Goal: Use online tool/utility: Utilize a website feature to perform a specific function

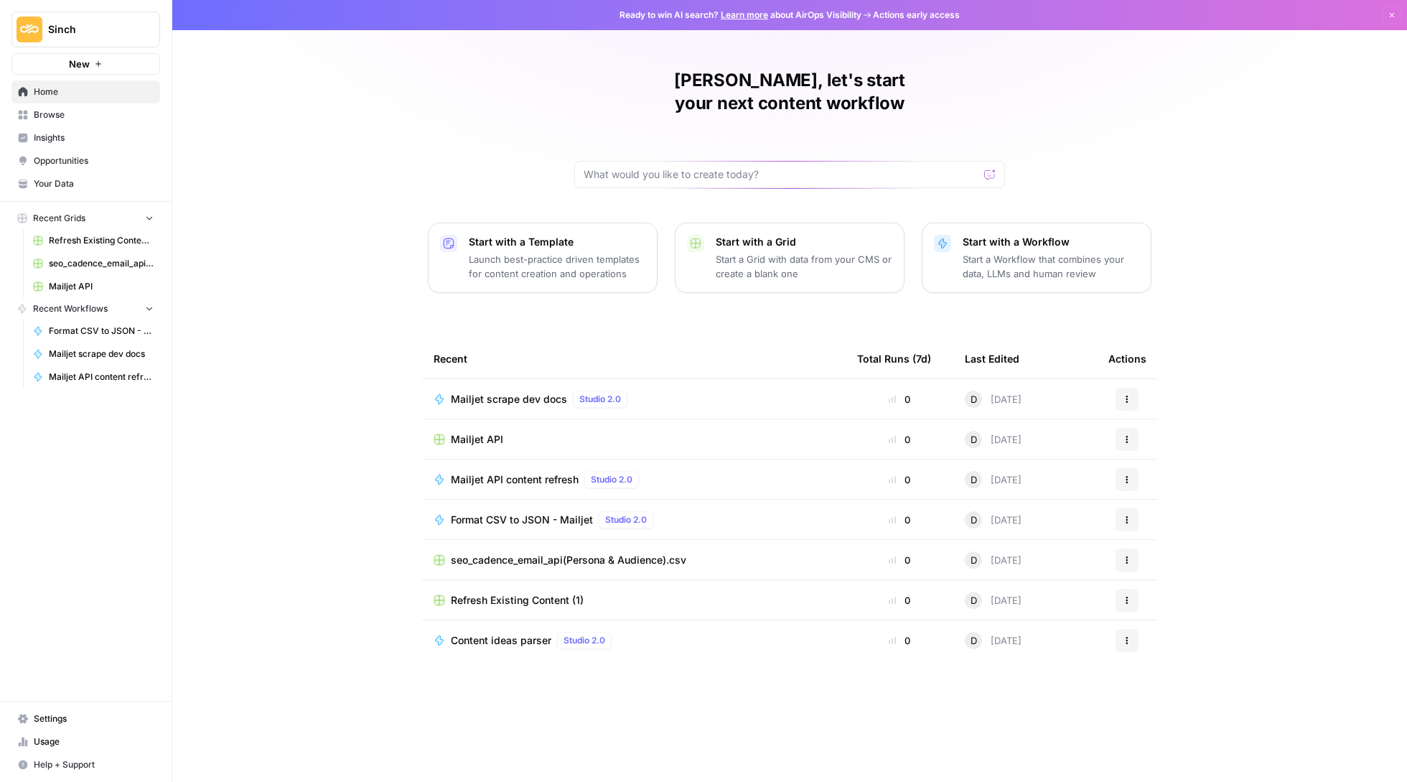
click at [80, 153] on link "Opportunities" at bounding box center [85, 160] width 149 height 23
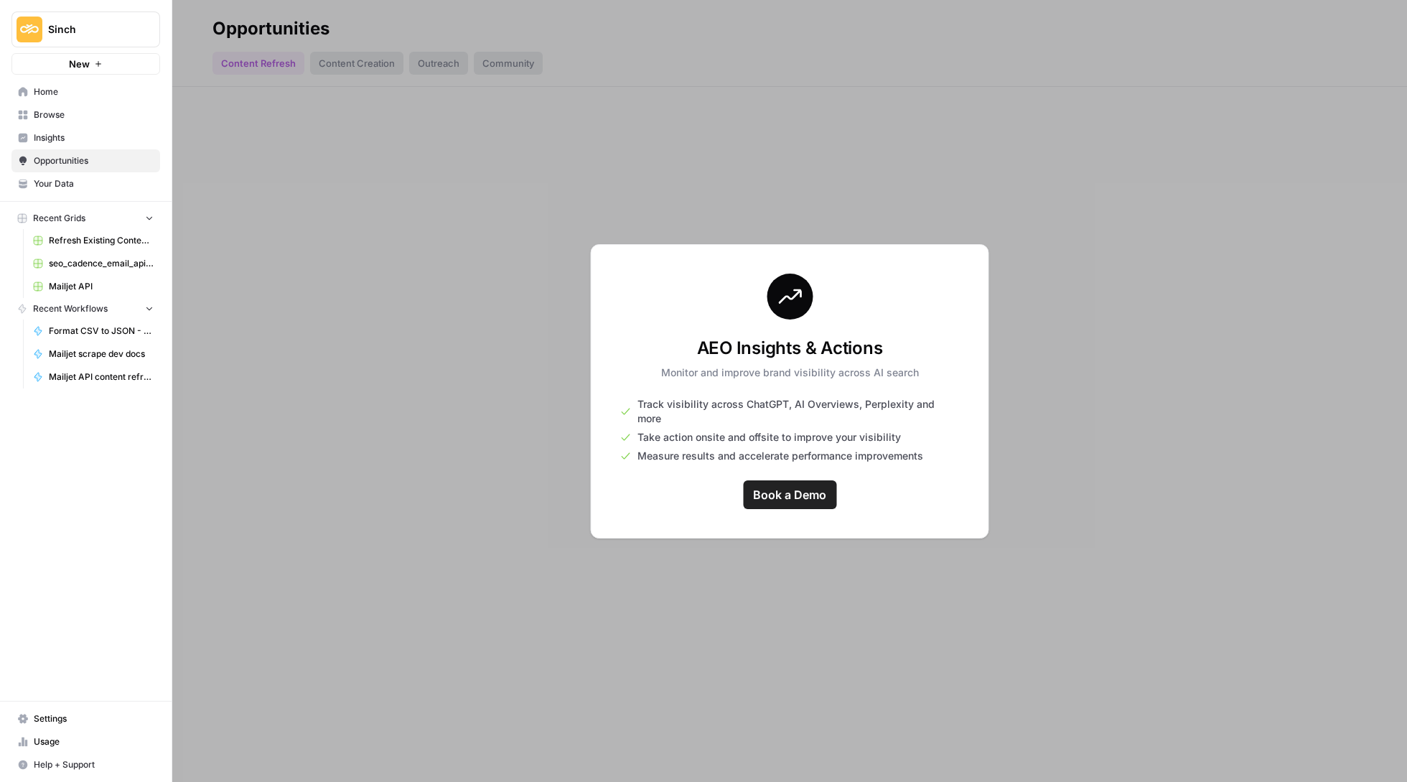
click at [96, 112] on span "Browse" at bounding box center [94, 114] width 120 height 13
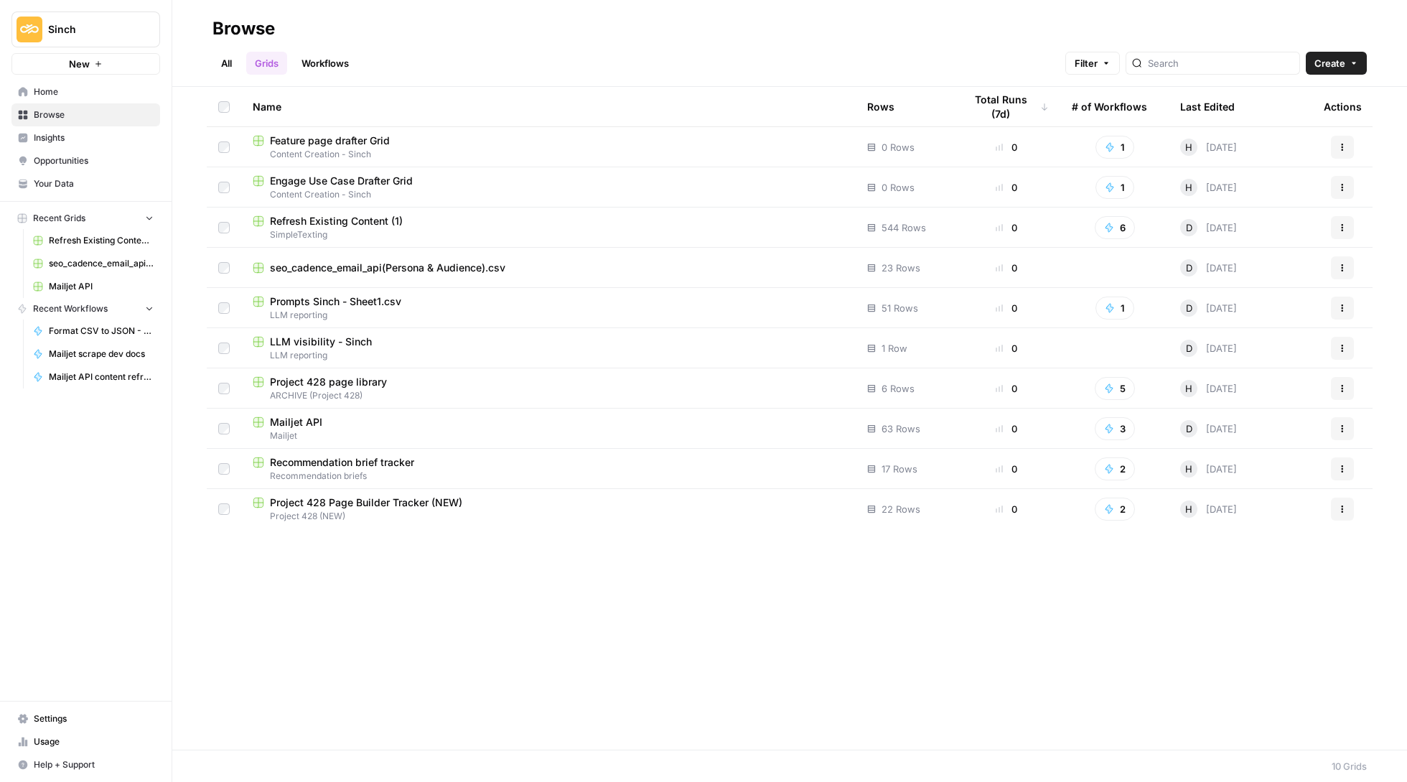
click at [342, 57] on link "Workflows" at bounding box center [325, 63] width 65 height 23
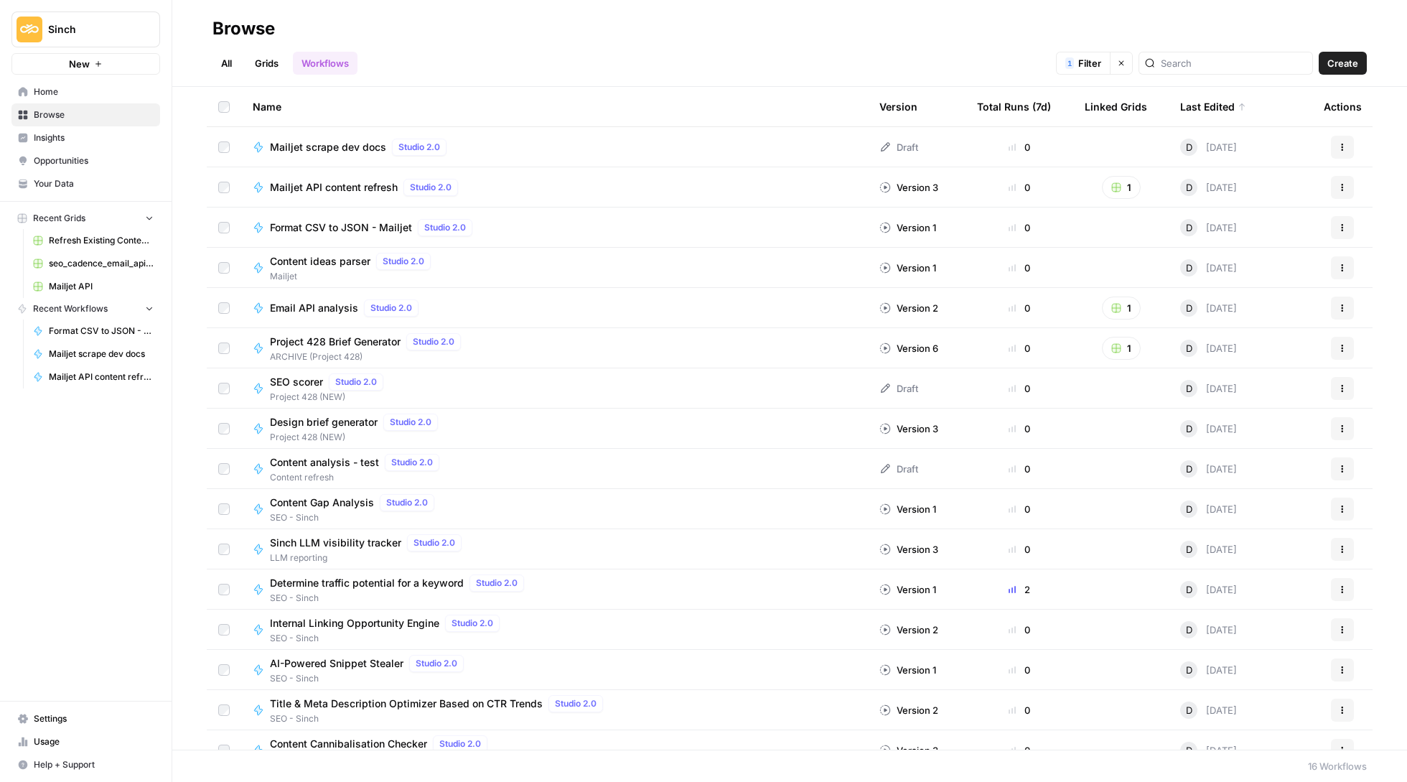
click at [1209, 109] on div "Last Edited" at bounding box center [1213, 106] width 66 height 39
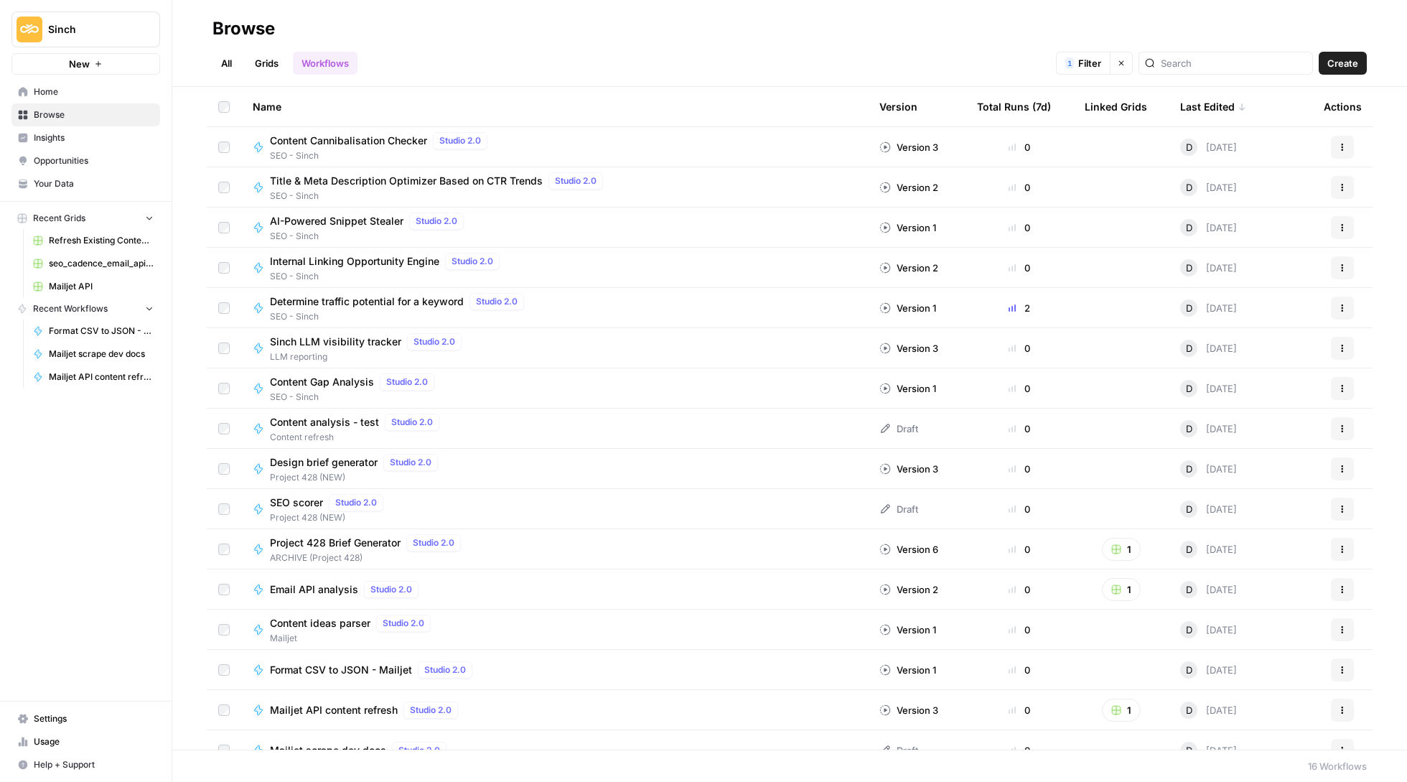
click at [1216, 109] on div "Last Edited" at bounding box center [1213, 106] width 66 height 39
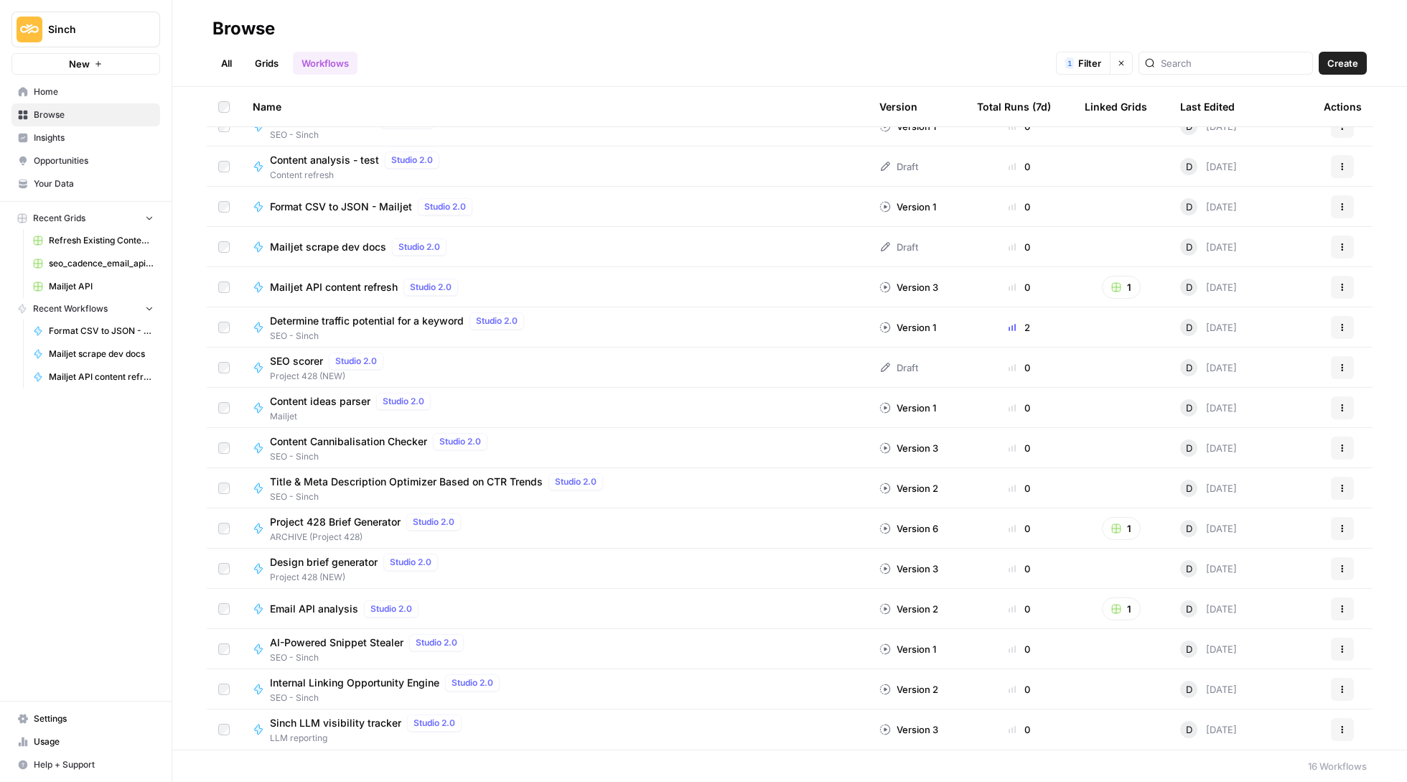
scroll to position [21, 0]
click at [76, 82] on link "Home" at bounding box center [85, 91] width 149 height 23
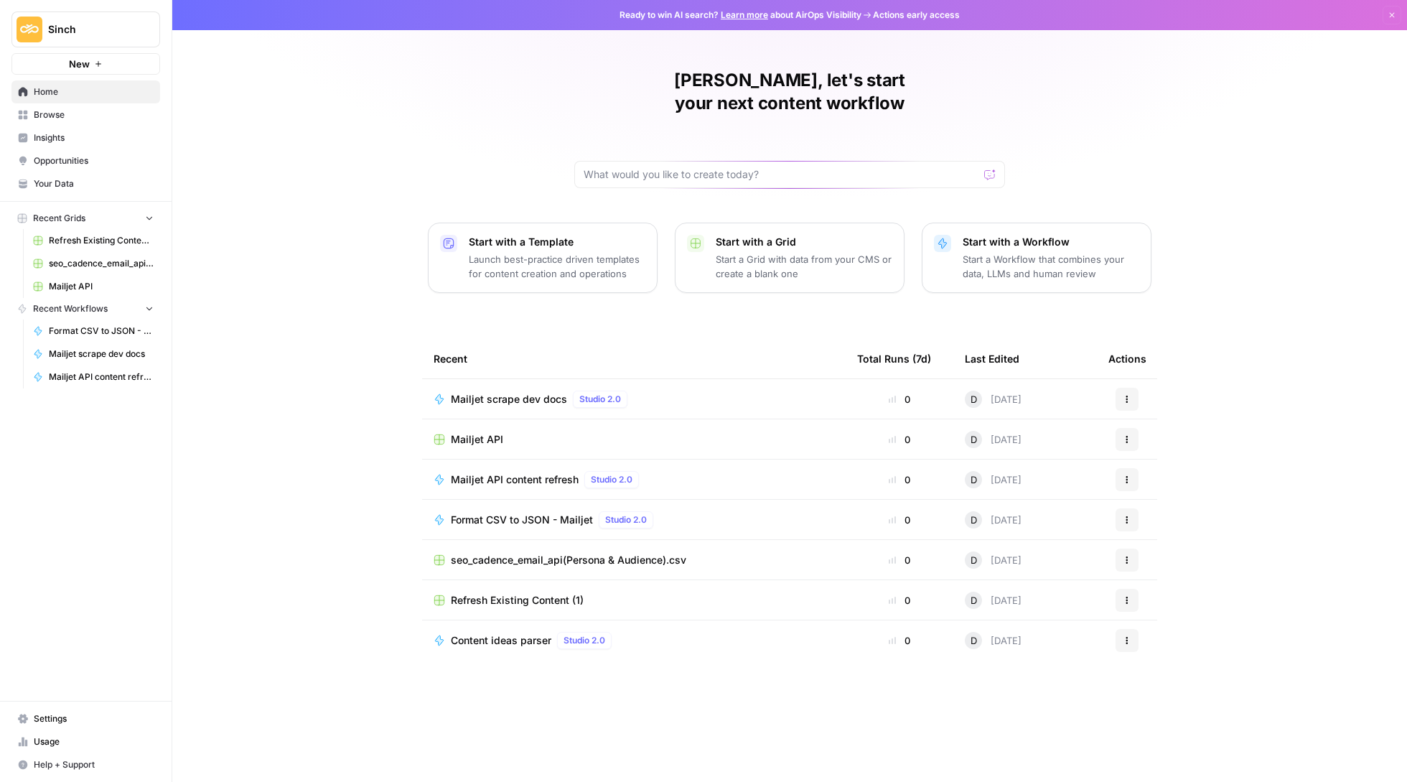
click at [83, 118] on span "Browse" at bounding box center [94, 114] width 120 height 13
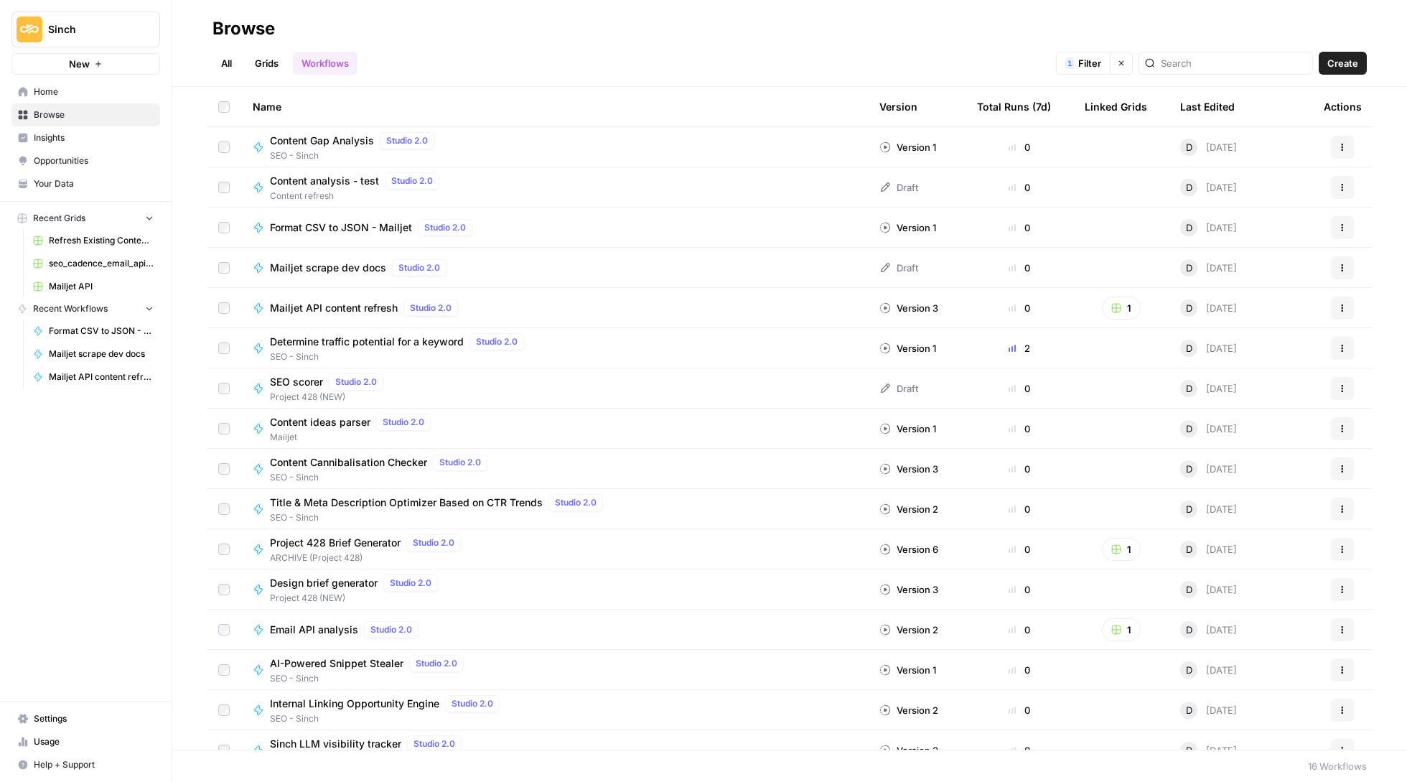
click at [230, 61] on link "All" at bounding box center [227, 63] width 28 height 23
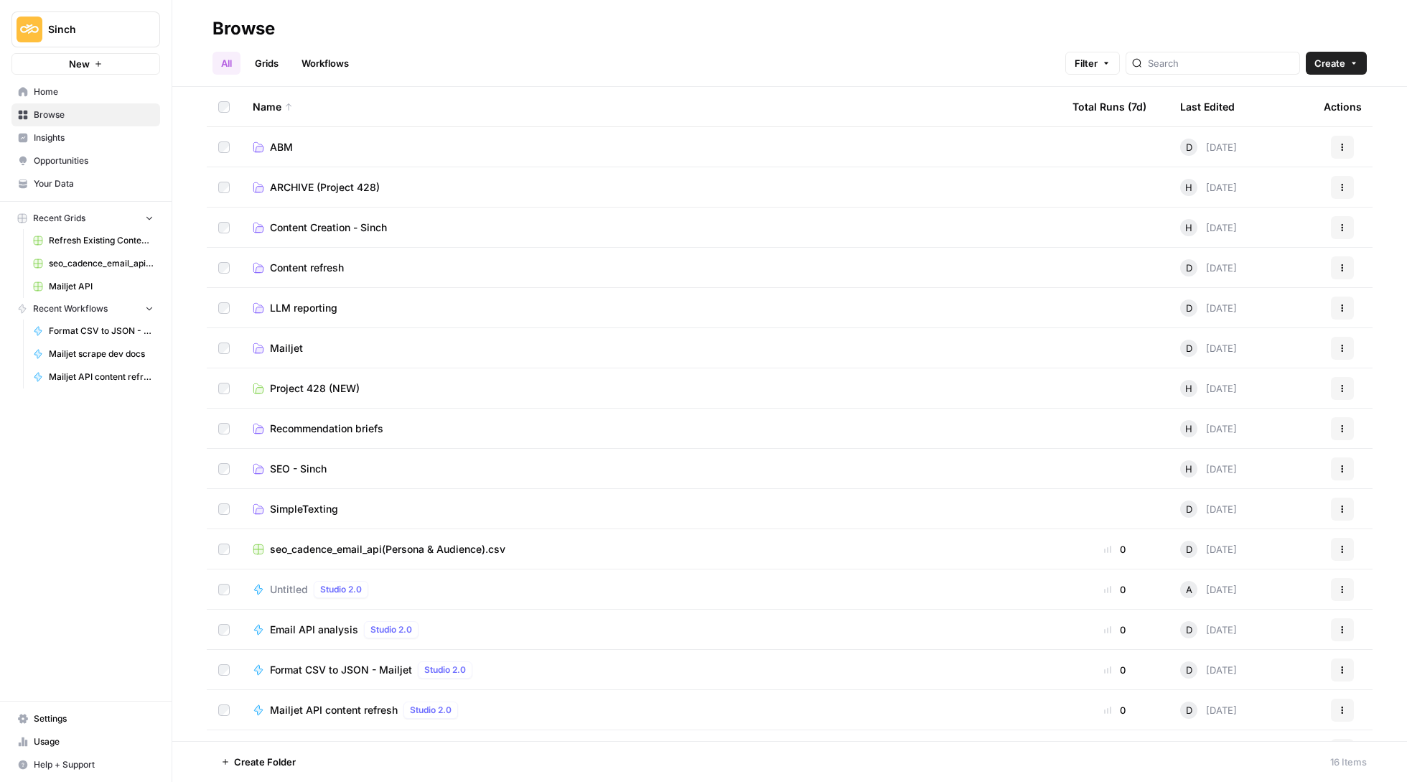
click at [388, 460] on td "SEO - Sinch" at bounding box center [651, 468] width 820 height 39
click at [277, 466] on span "SEO - Sinch" at bounding box center [298, 469] width 57 height 14
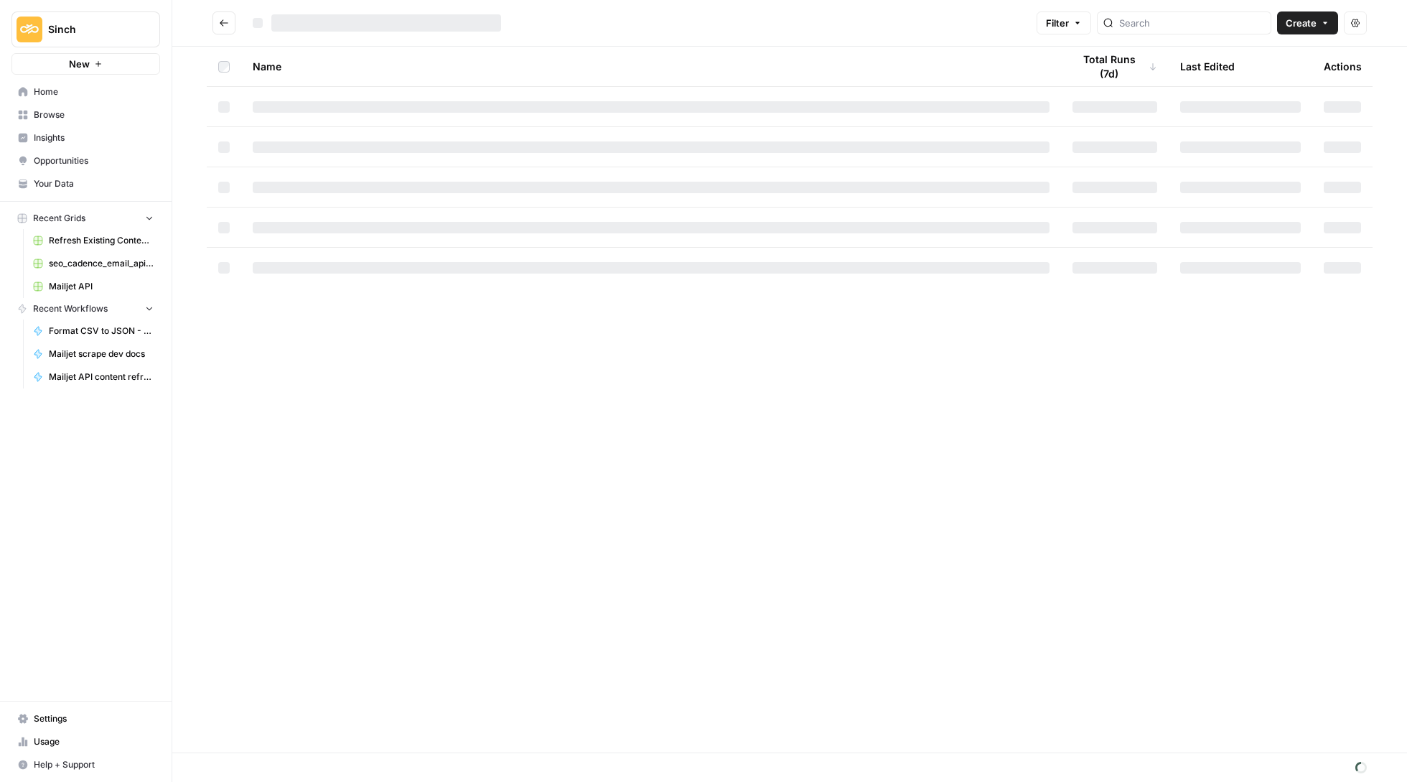
click at [277, 466] on div "Name Total Runs (7d) Last Edited Actions" at bounding box center [789, 400] width 1235 height 706
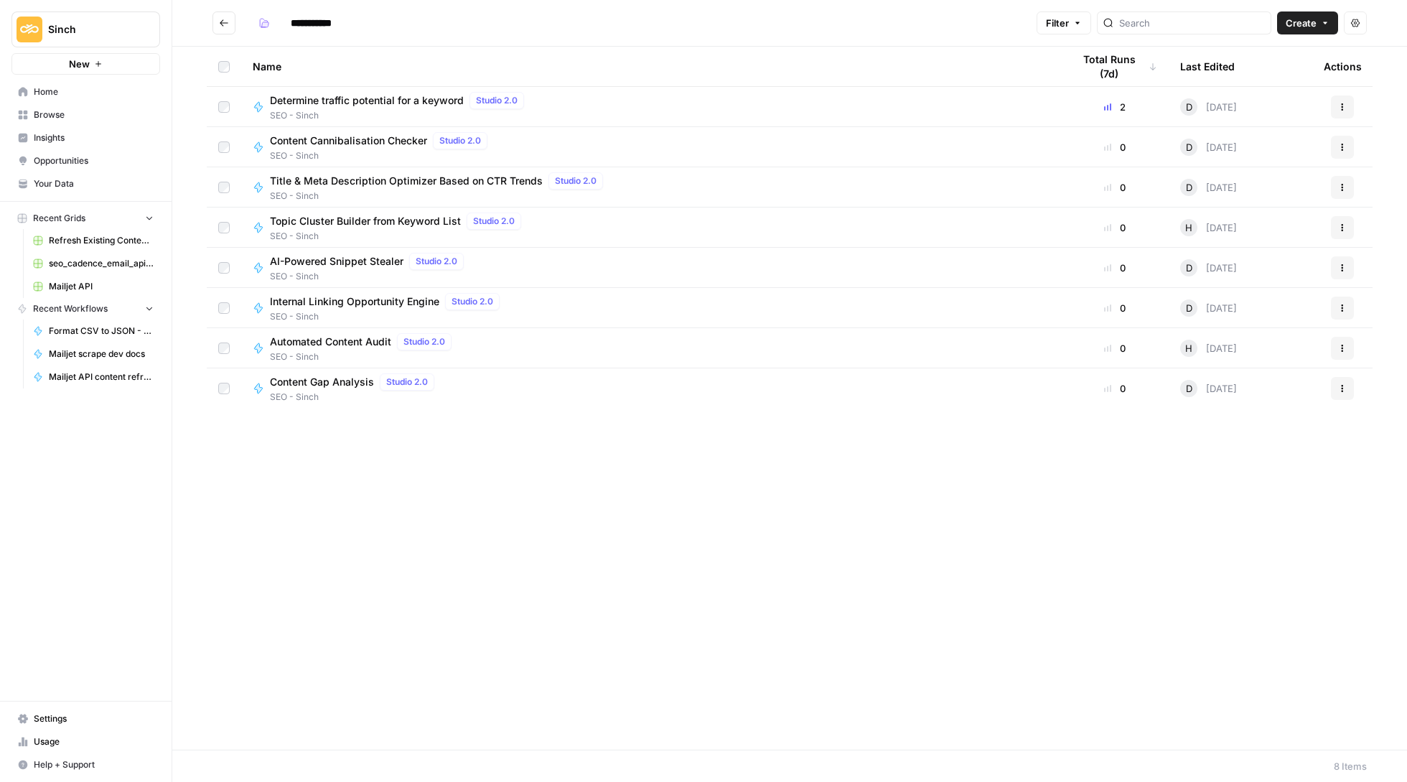
click at [215, 20] on button "Go back" at bounding box center [224, 22] width 23 height 23
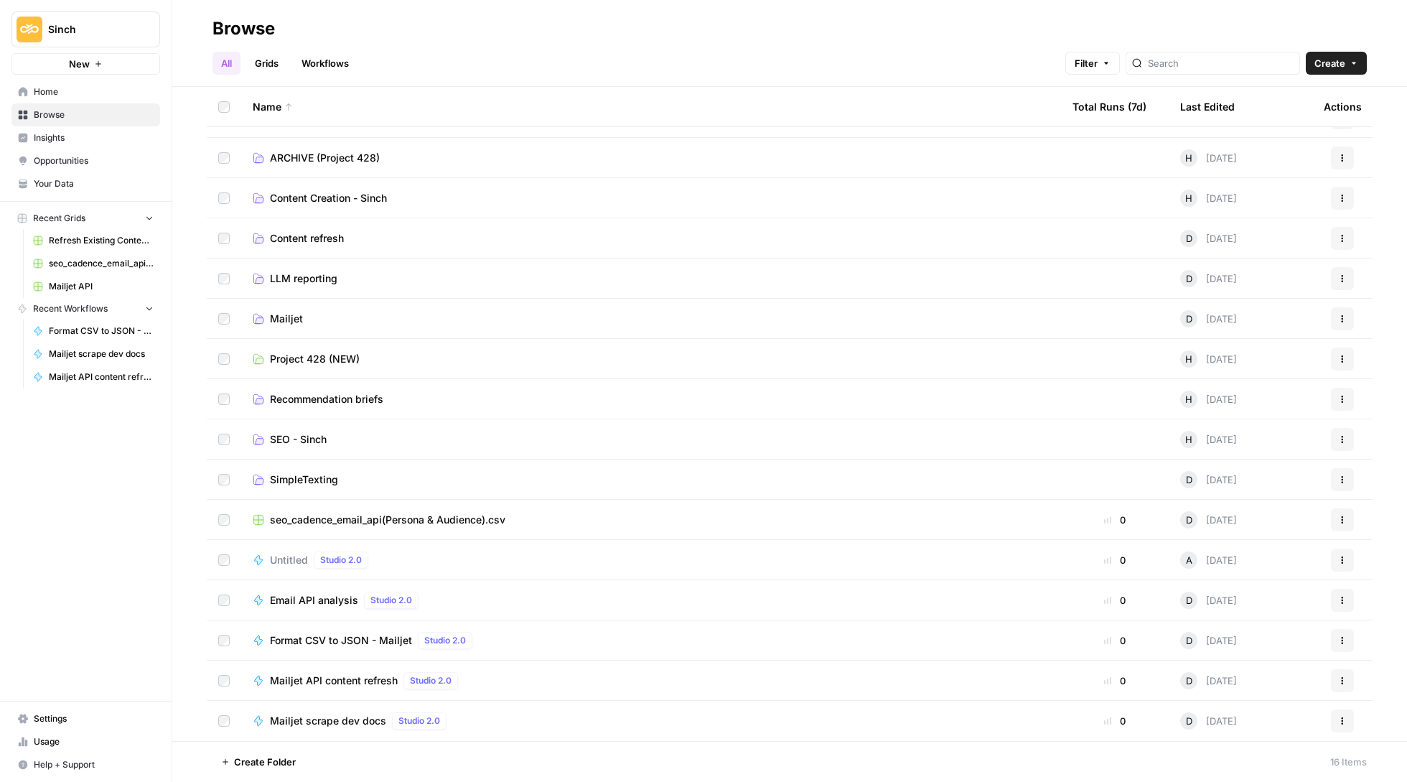
scroll to position [29, 0]
click at [336, 354] on span "Project 428 (NEW)" at bounding box center [315, 359] width 90 height 14
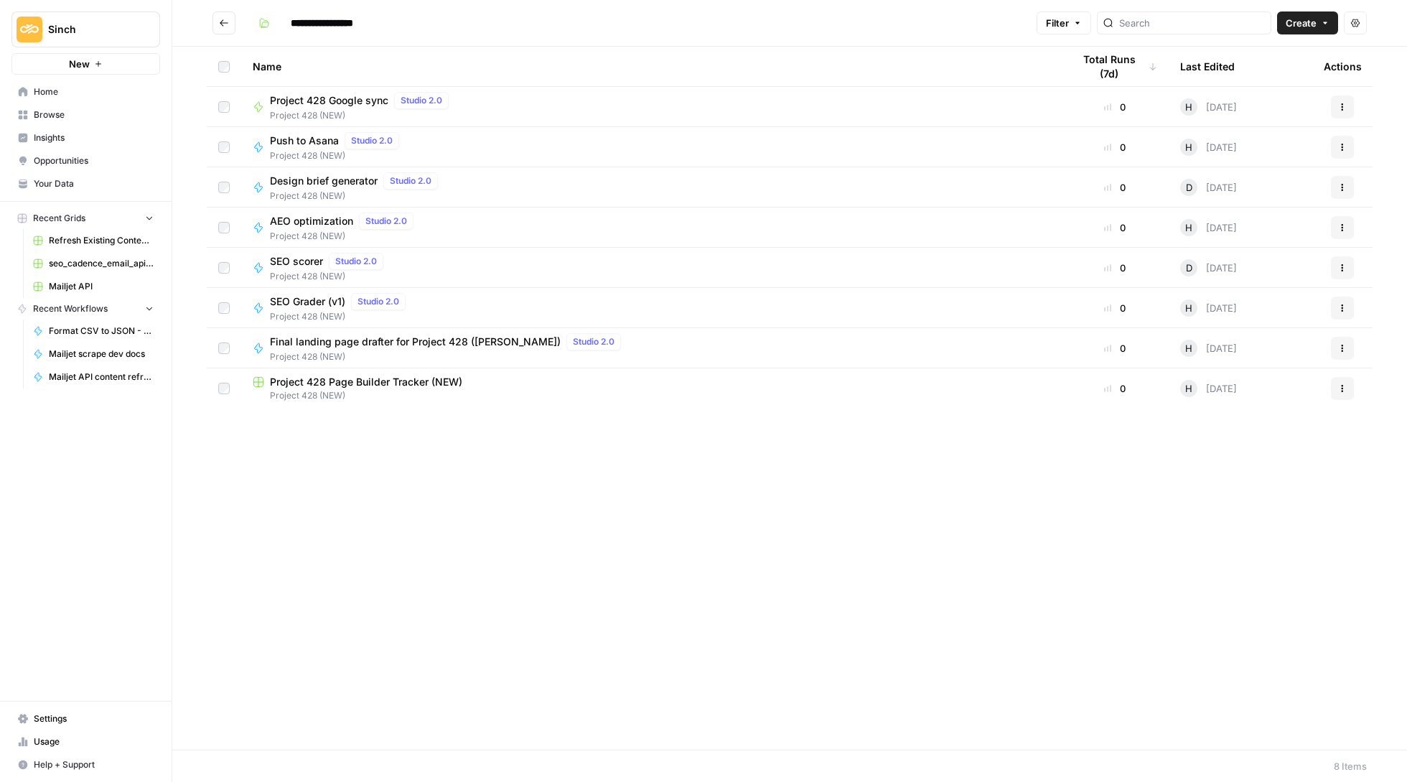
click at [452, 345] on span "Final landing page drafter for Project 428 ([PERSON_NAME])" at bounding box center [415, 342] width 291 height 14
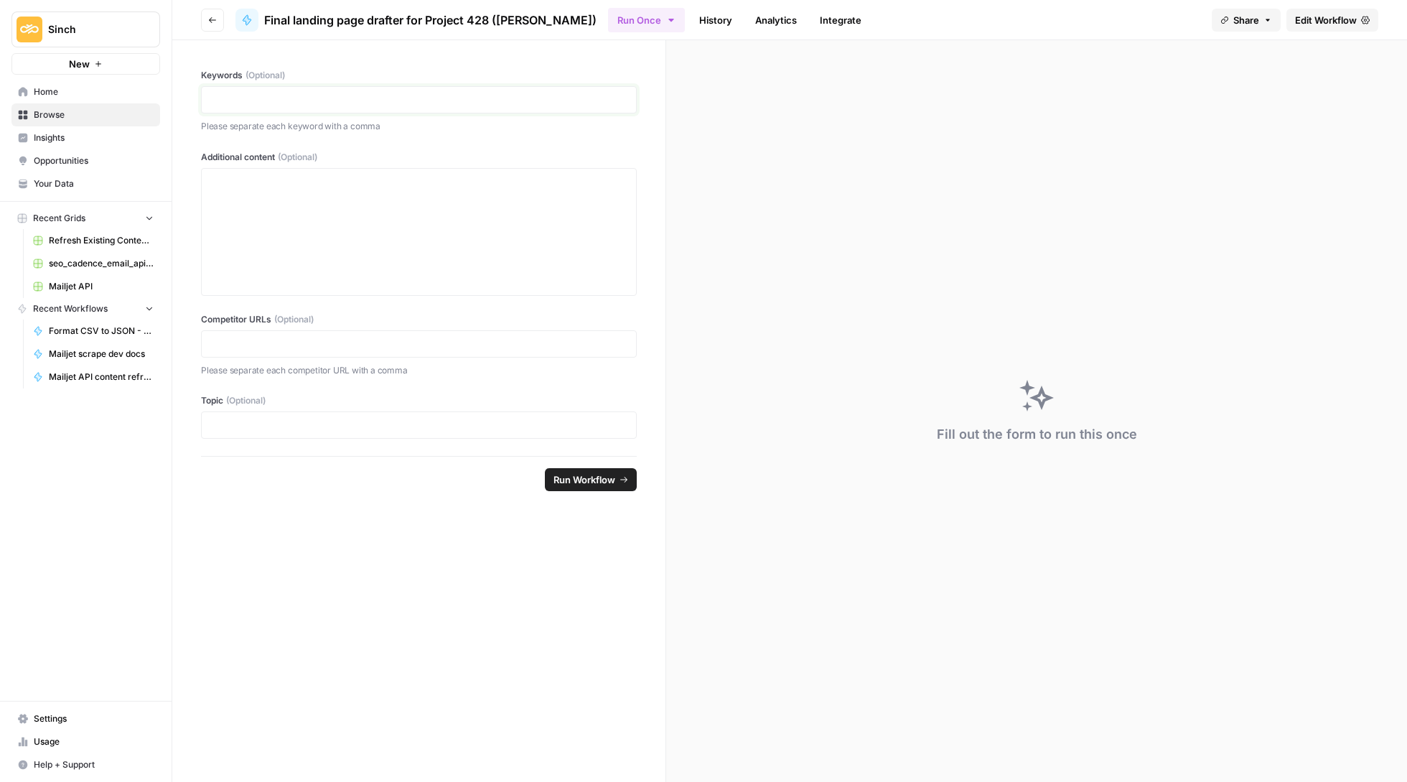
click at [489, 96] on p at bounding box center [418, 100] width 417 height 14
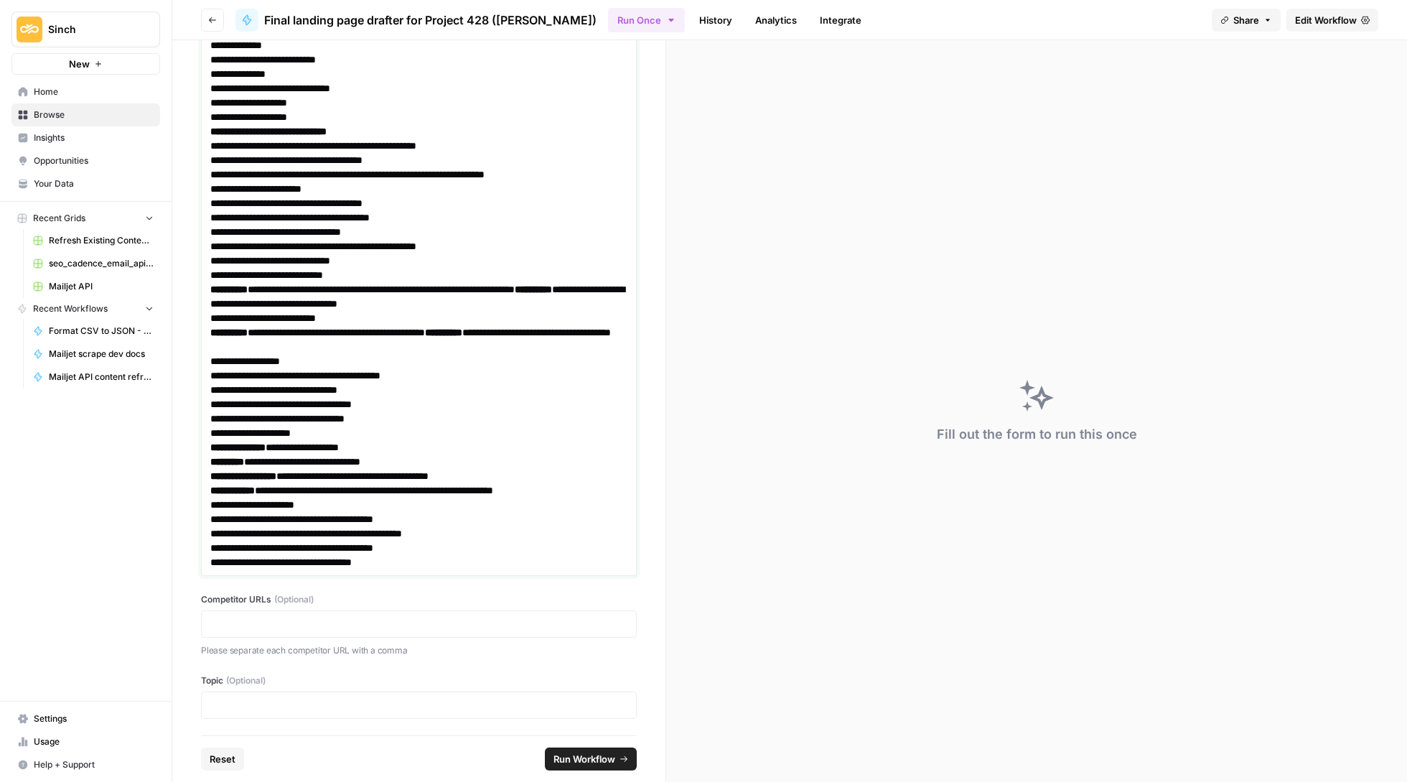
scroll to position [2419, 0]
click at [465, 694] on div at bounding box center [419, 705] width 436 height 27
click at [463, 701] on p at bounding box center [418, 706] width 417 height 14
click at [609, 750] on button "Run Workflow" at bounding box center [591, 758] width 92 height 23
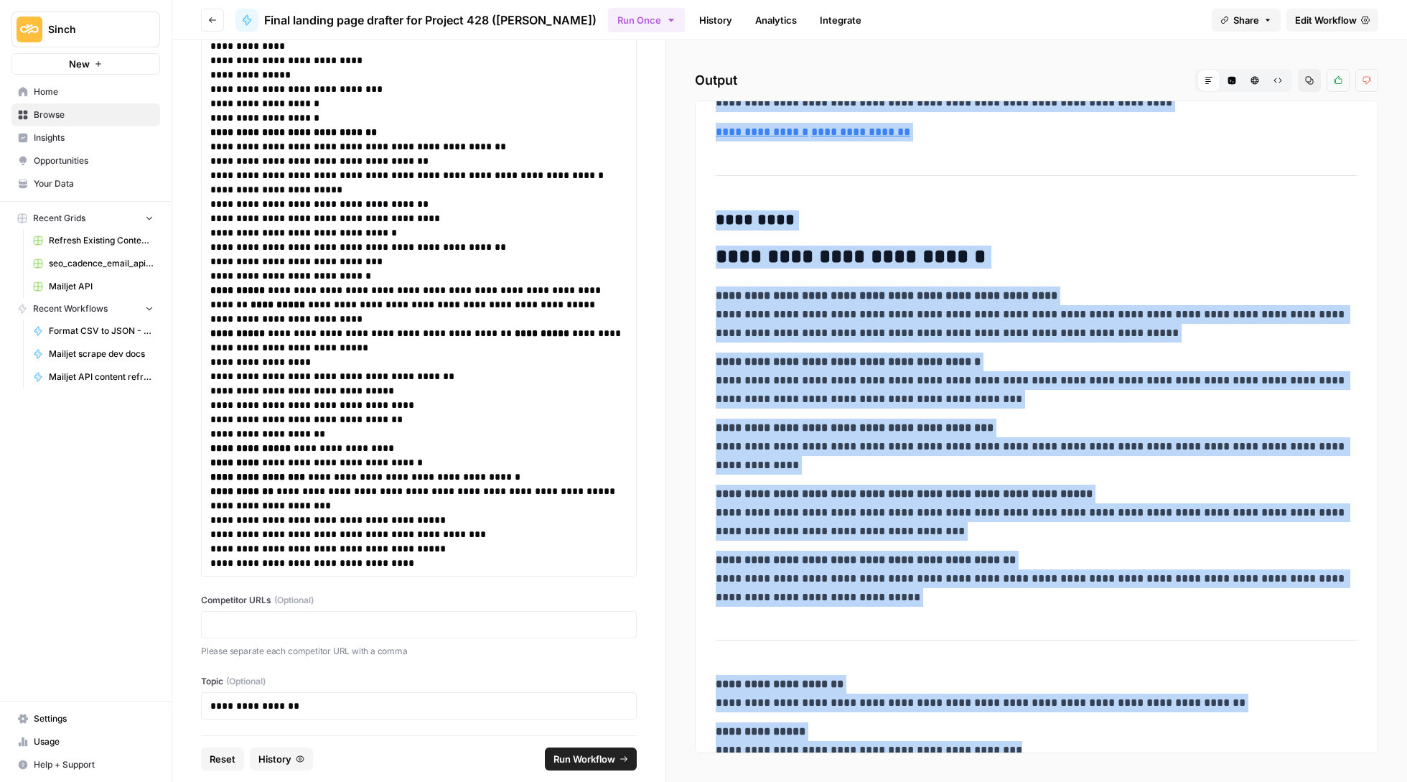
scroll to position [3674, 0]
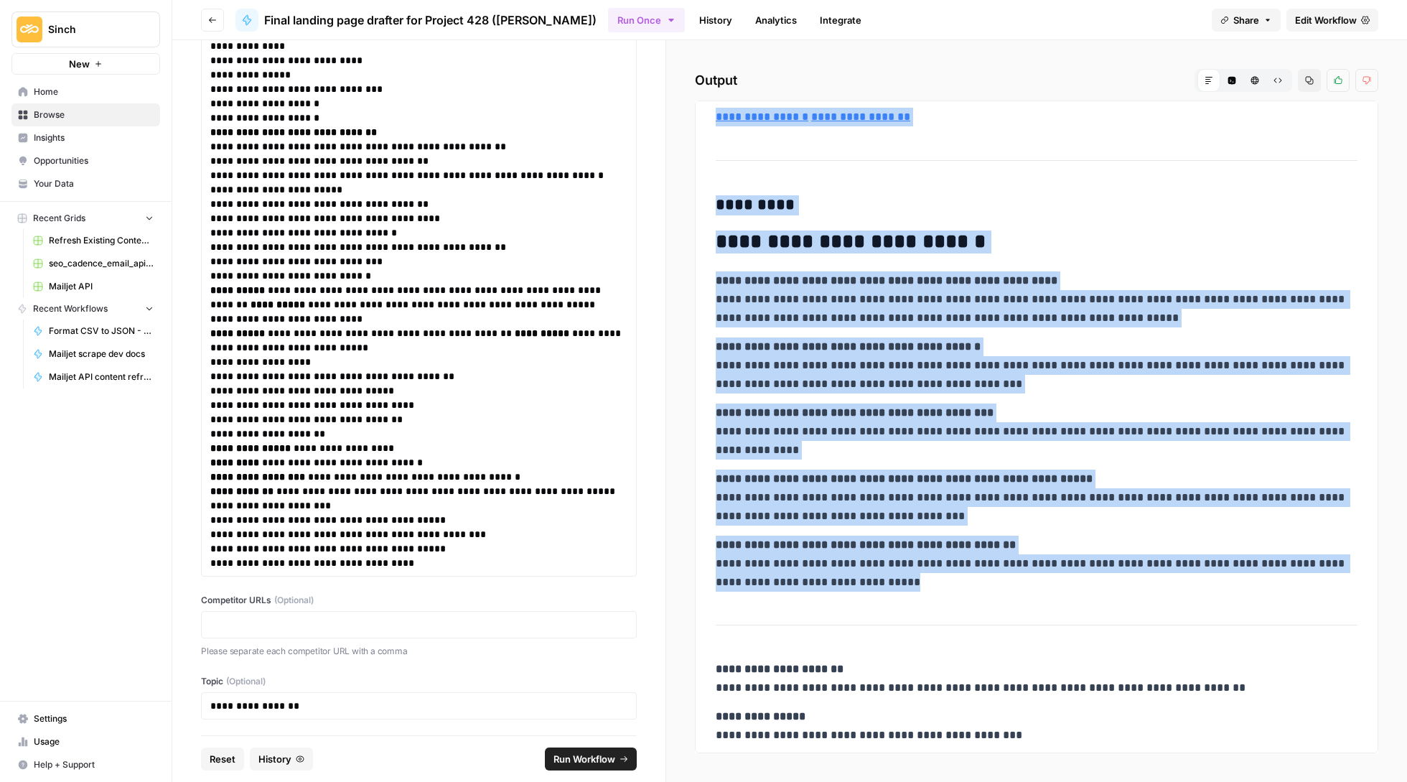
drag, startPoint x: 721, startPoint y: 427, endPoint x: 958, endPoint y: 592, distance: 288.8
copy div "**********"
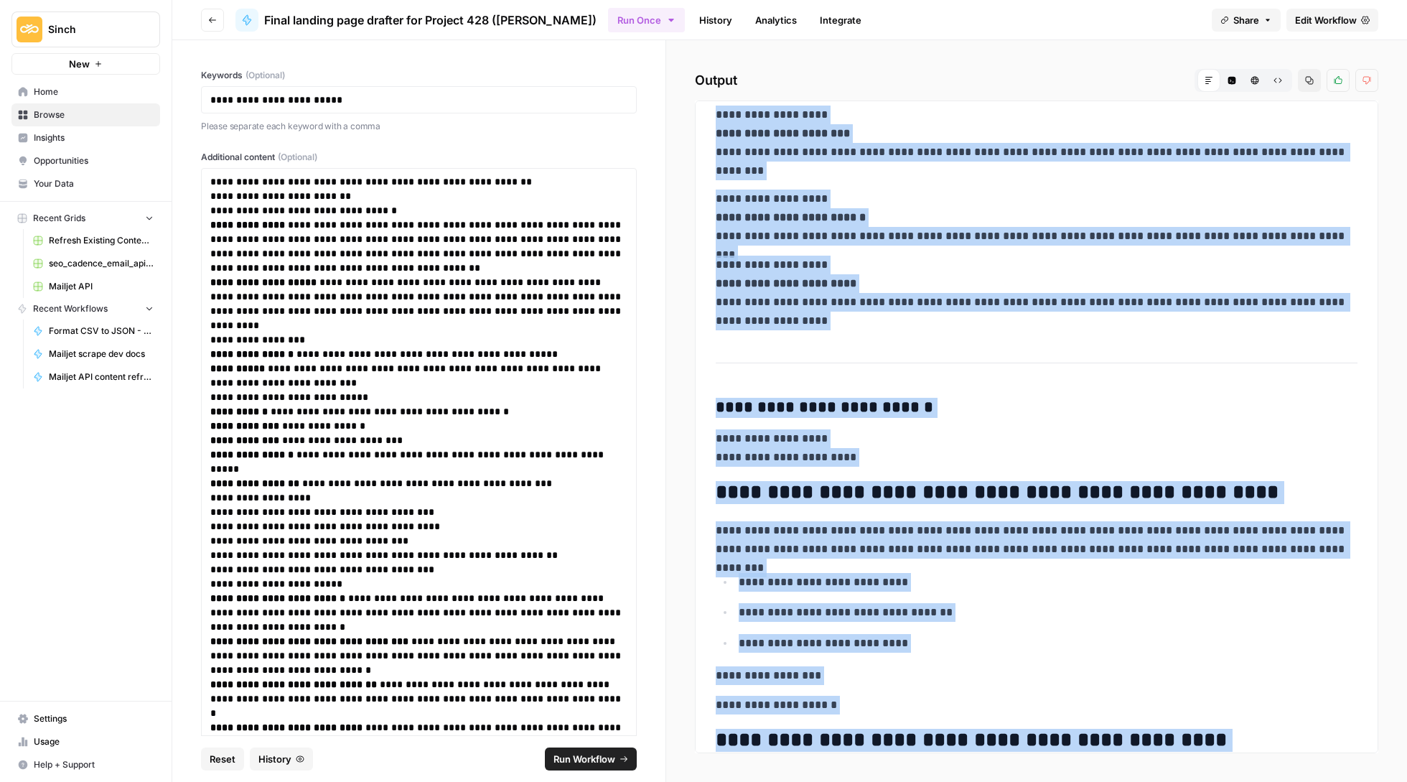
scroll to position [0, 0]
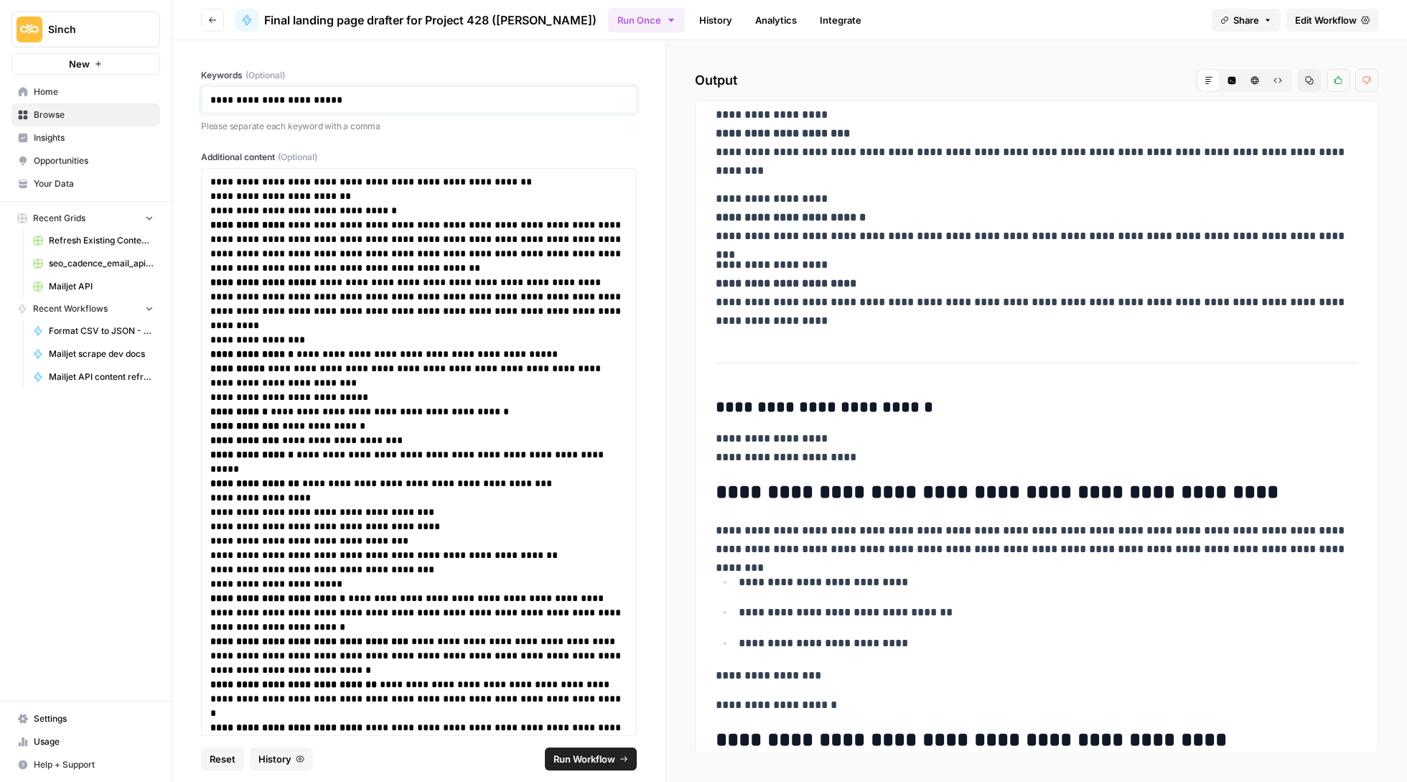
click at [294, 98] on p "**********" at bounding box center [418, 100] width 416 height 14
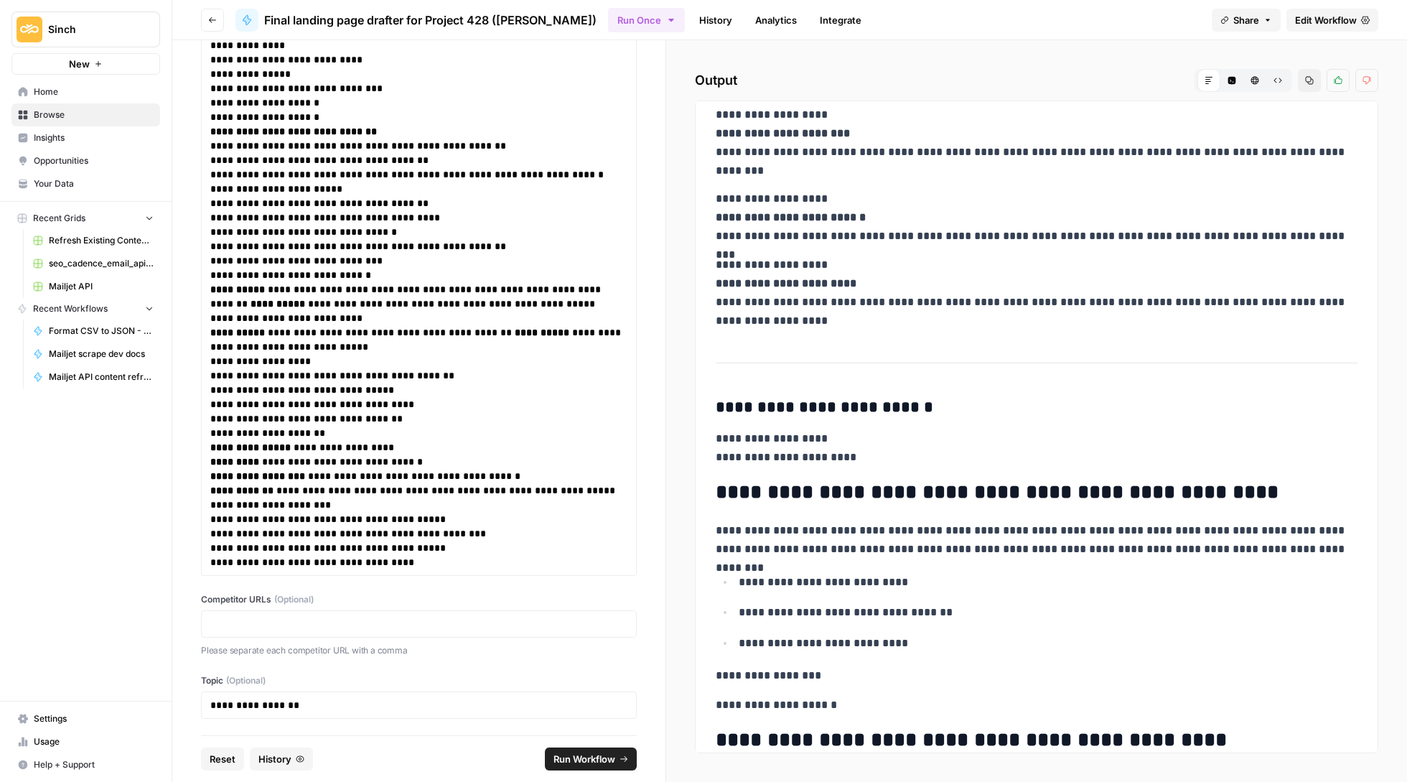
scroll to position [2419, 0]
click at [253, 702] on p "**********" at bounding box center [418, 706] width 416 height 14
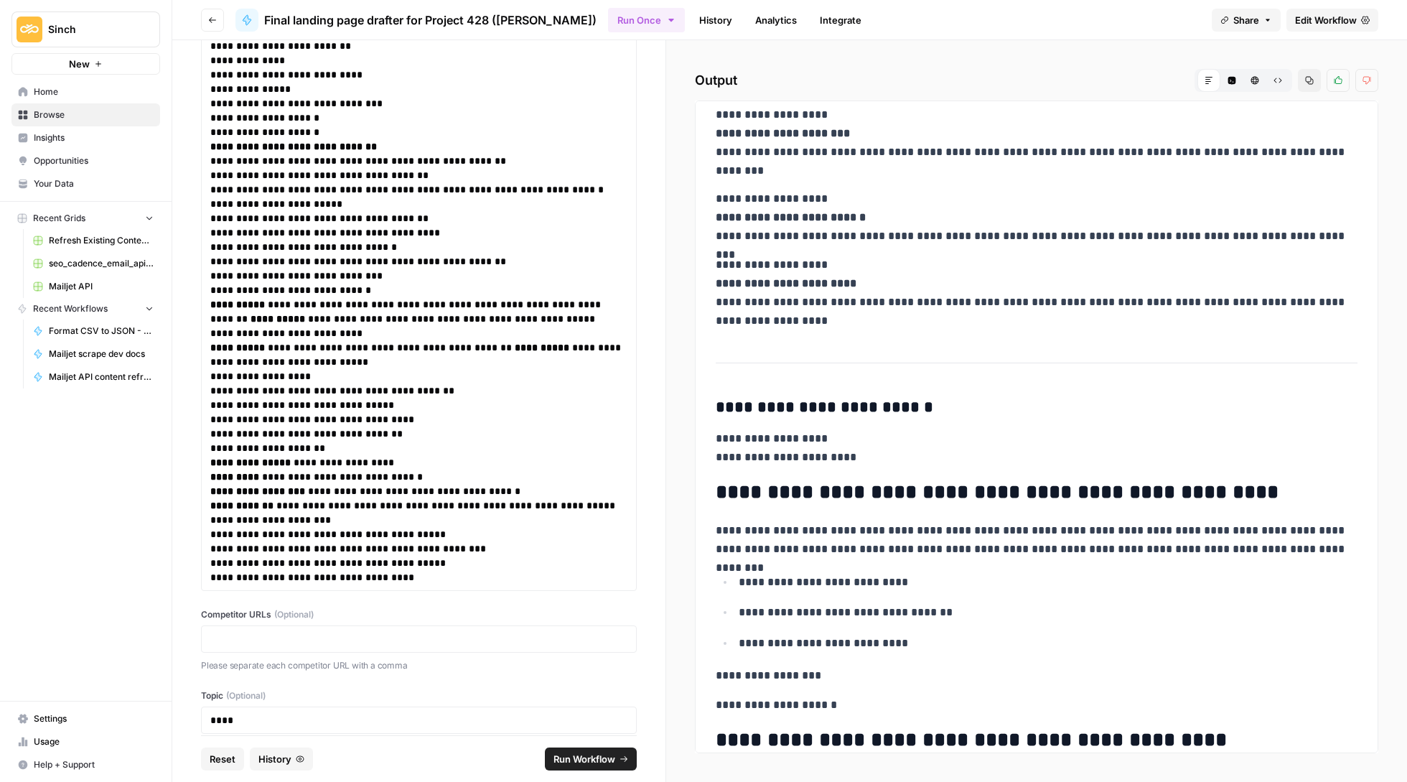
click at [572, 759] on span "Run Workflow" at bounding box center [585, 759] width 62 height 14
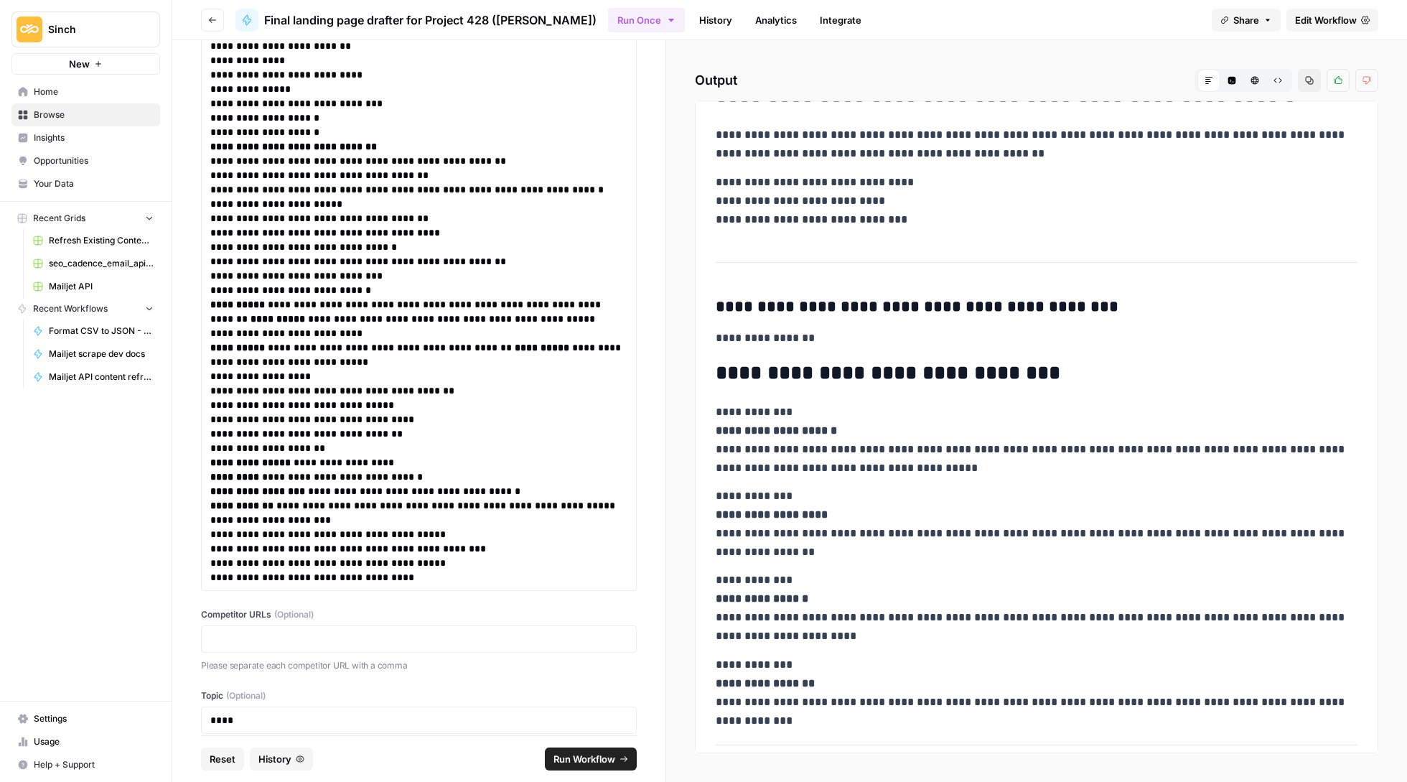
scroll to position [2548, 0]
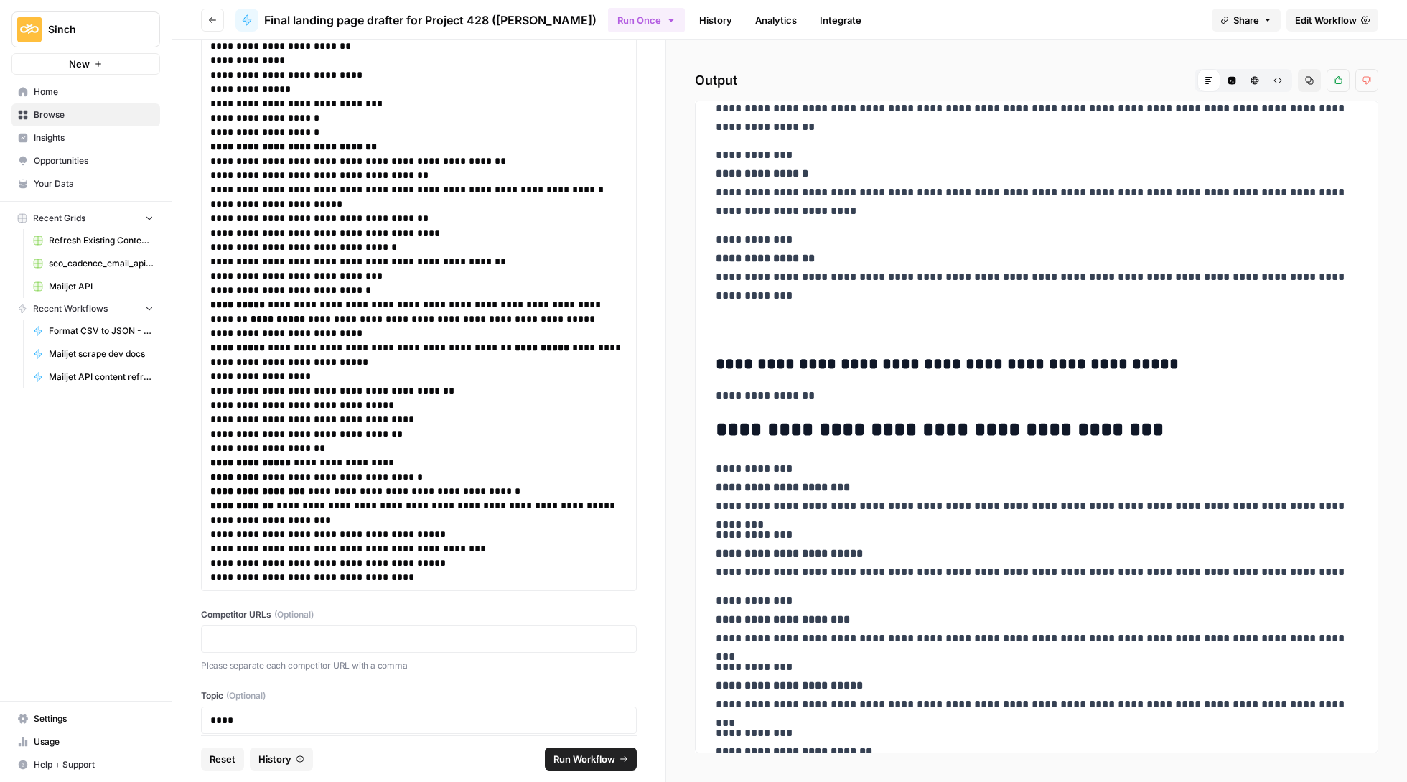
click at [1308, 81] on icon "button" at bounding box center [1309, 80] width 9 height 9
click at [59, 95] on span "Home" at bounding box center [94, 91] width 120 height 13
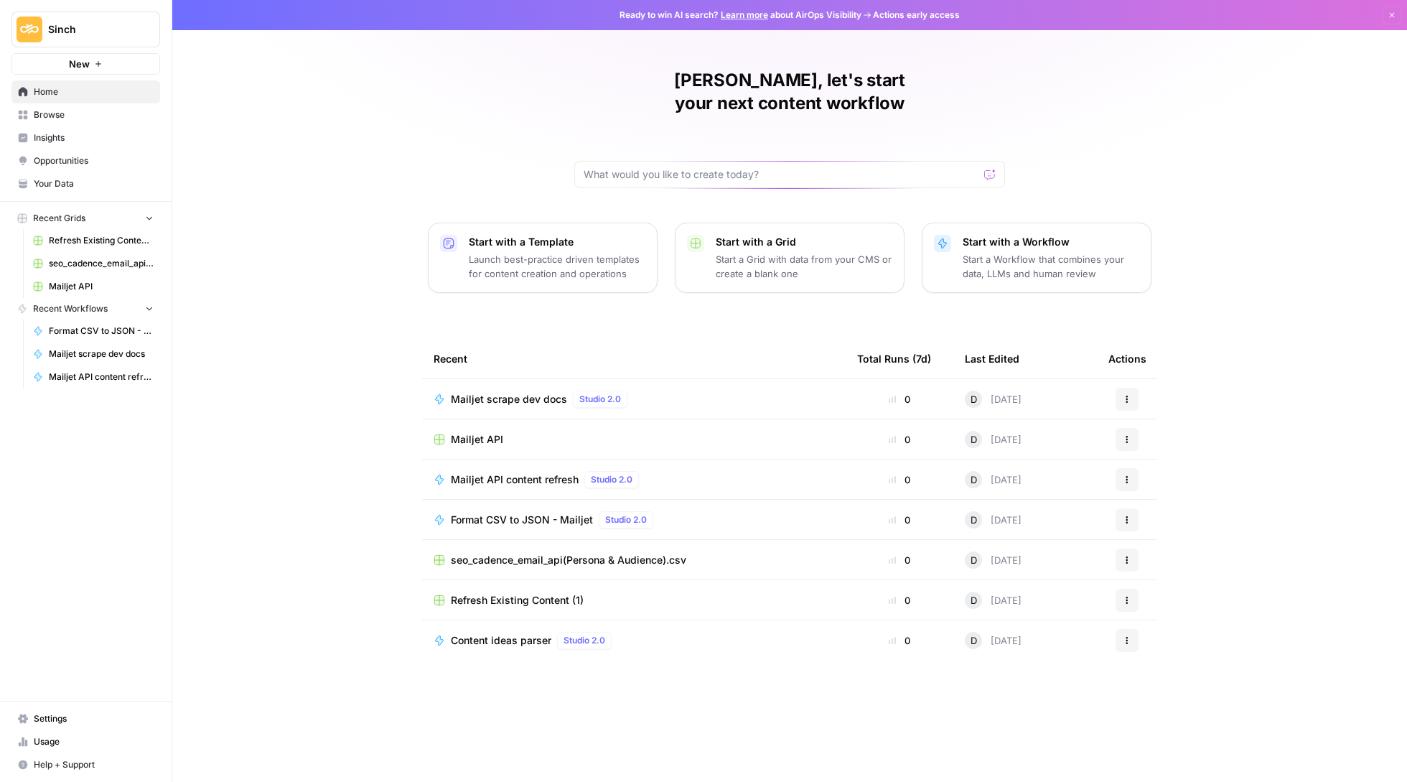
click at [495, 432] on span "Mailjet API" at bounding box center [477, 439] width 52 height 14
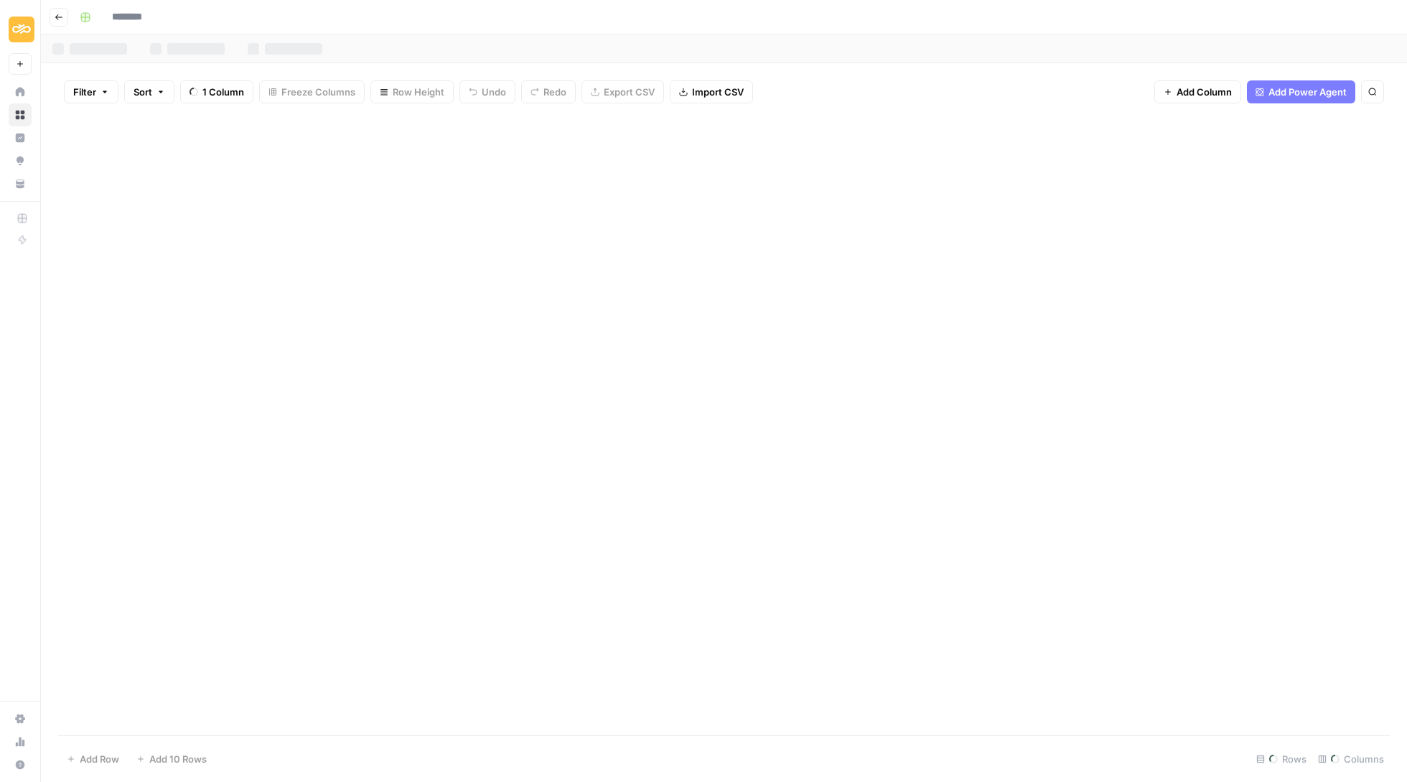
type input "**********"
click at [317, 270] on div "Add Column" at bounding box center [724, 426] width 1332 height 623
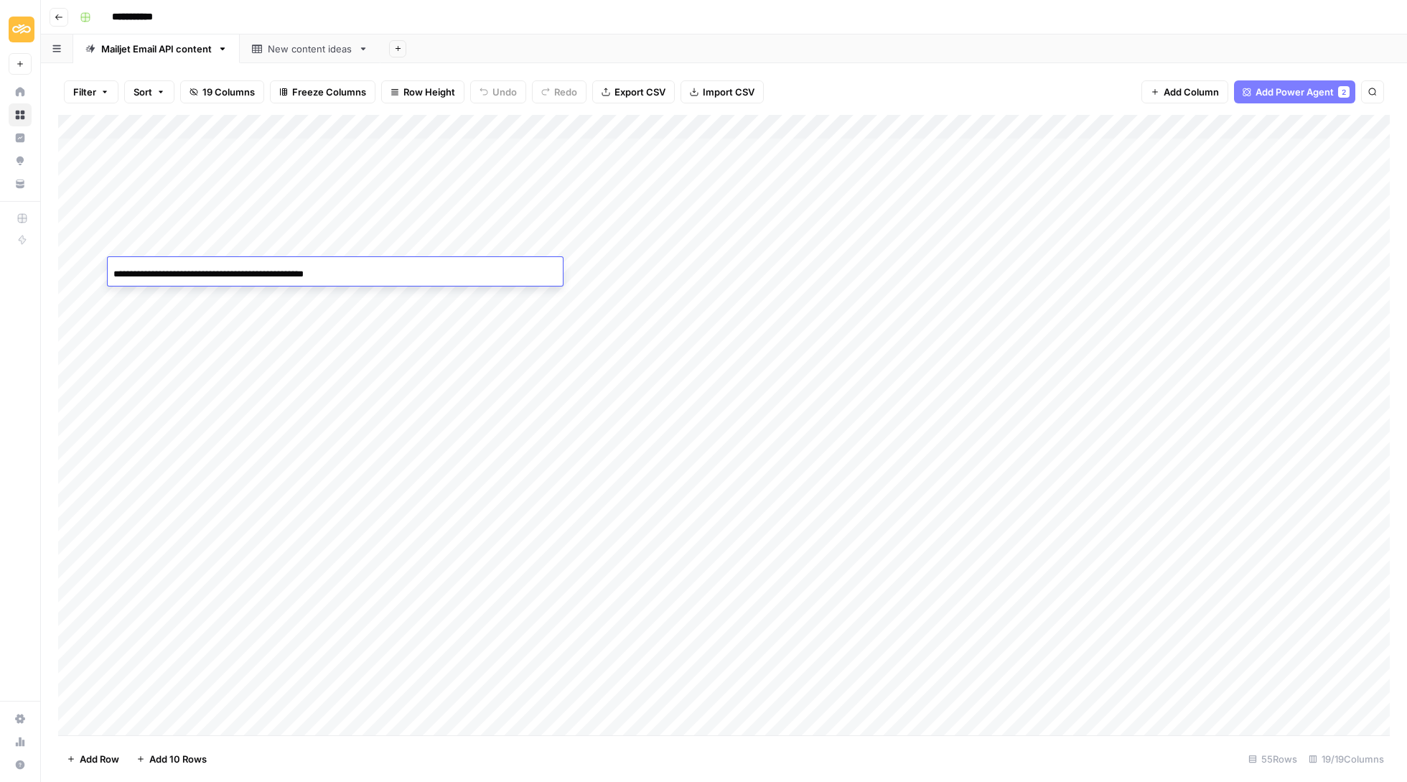
scroll to position [0, 20]
click at [383, 296] on div "Add Column" at bounding box center [724, 426] width 1332 height 623
click at [368, 292] on div "Add Column" at bounding box center [724, 426] width 1332 height 623
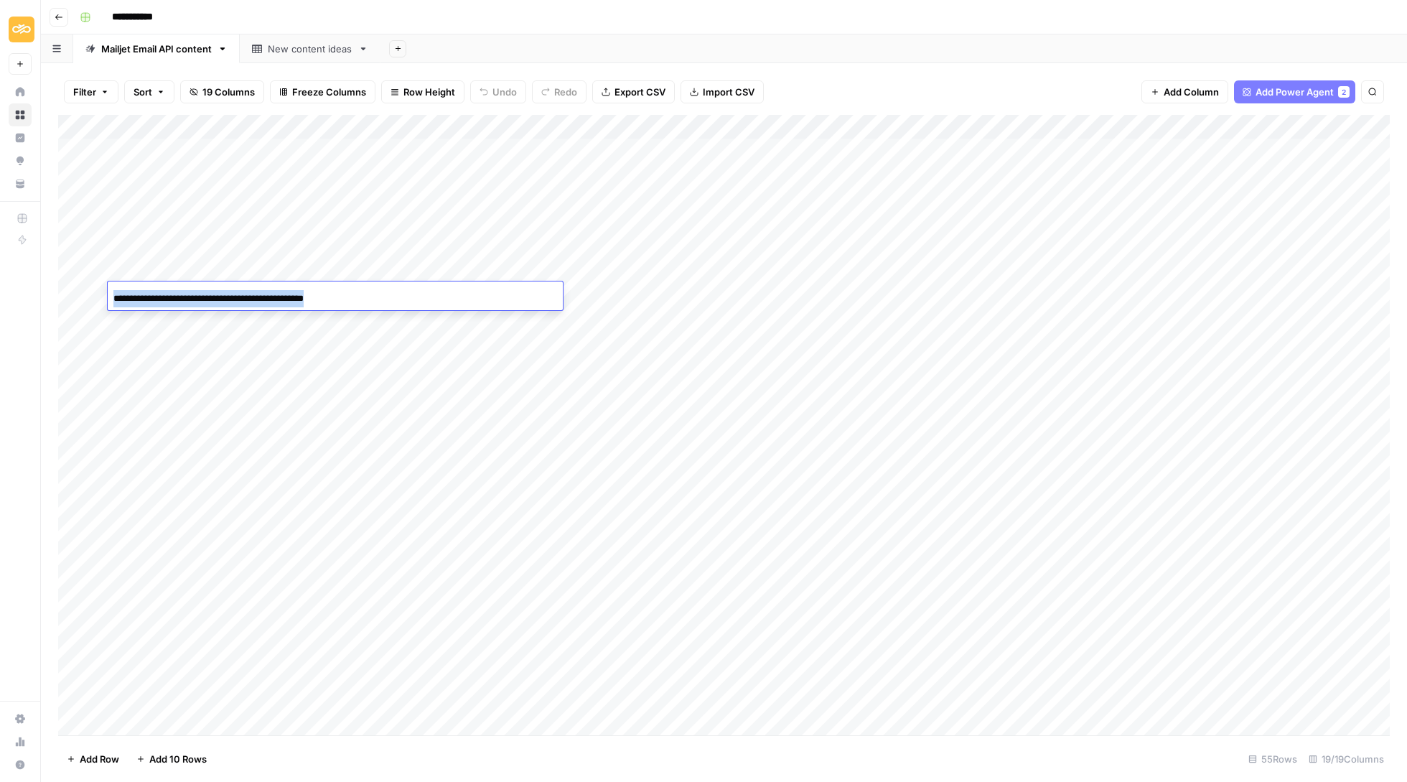
click at [368, 292] on div "**********" at bounding box center [335, 298] width 455 height 24
click at [401, 279] on div "Add Column" at bounding box center [724, 426] width 1332 height 623
click at [75, 240] on div "Add Column" at bounding box center [724, 426] width 1332 height 623
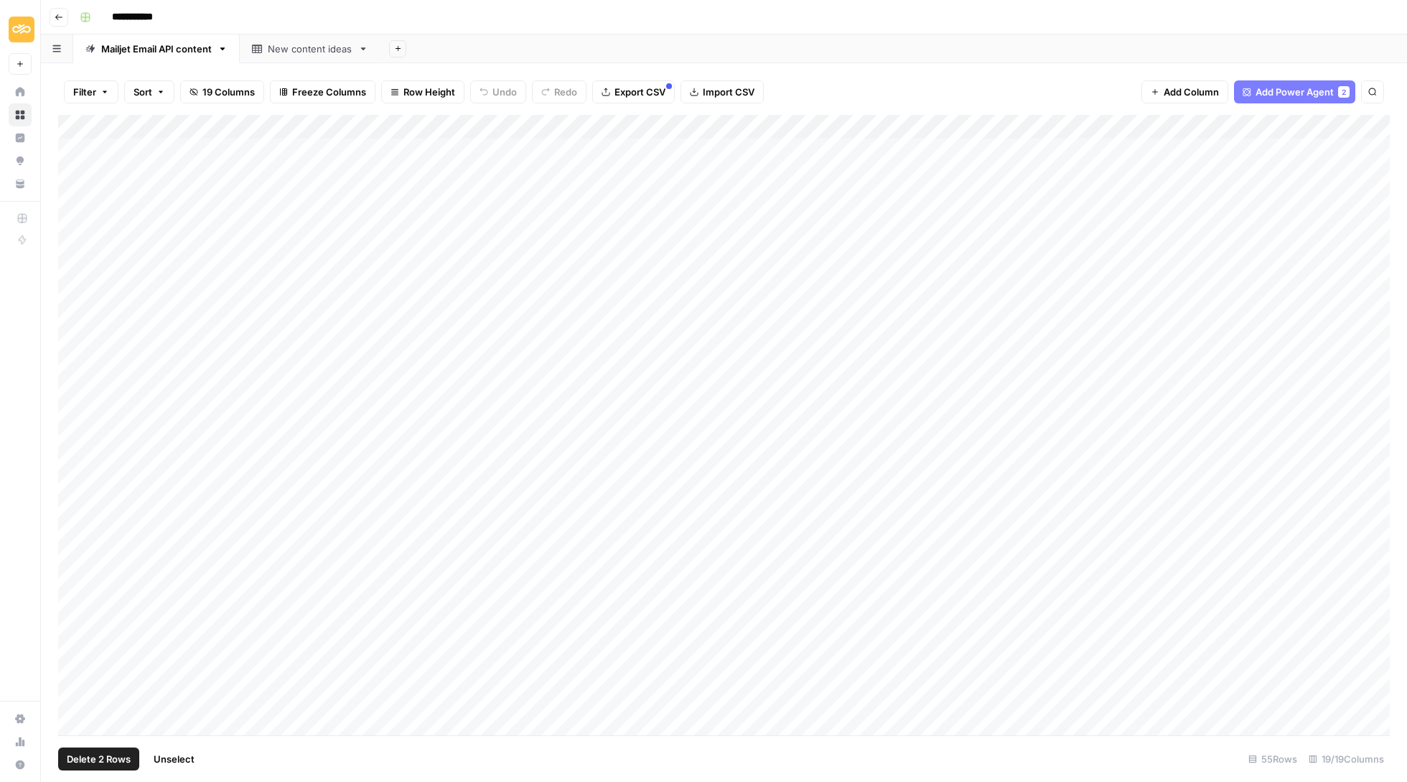
click at [73, 220] on div "Add Column" at bounding box center [724, 426] width 1332 height 623
click at [73, 193] on div "Add Column" at bounding box center [724, 426] width 1332 height 623
click at [75, 170] on div "Add Column" at bounding box center [724, 426] width 1332 height 623
click at [75, 148] on div "Add Column" at bounding box center [724, 426] width 1332 height 623
click at [73, 218] on div "Add Column" at bounding box center [724, 426] width 1332 height 623
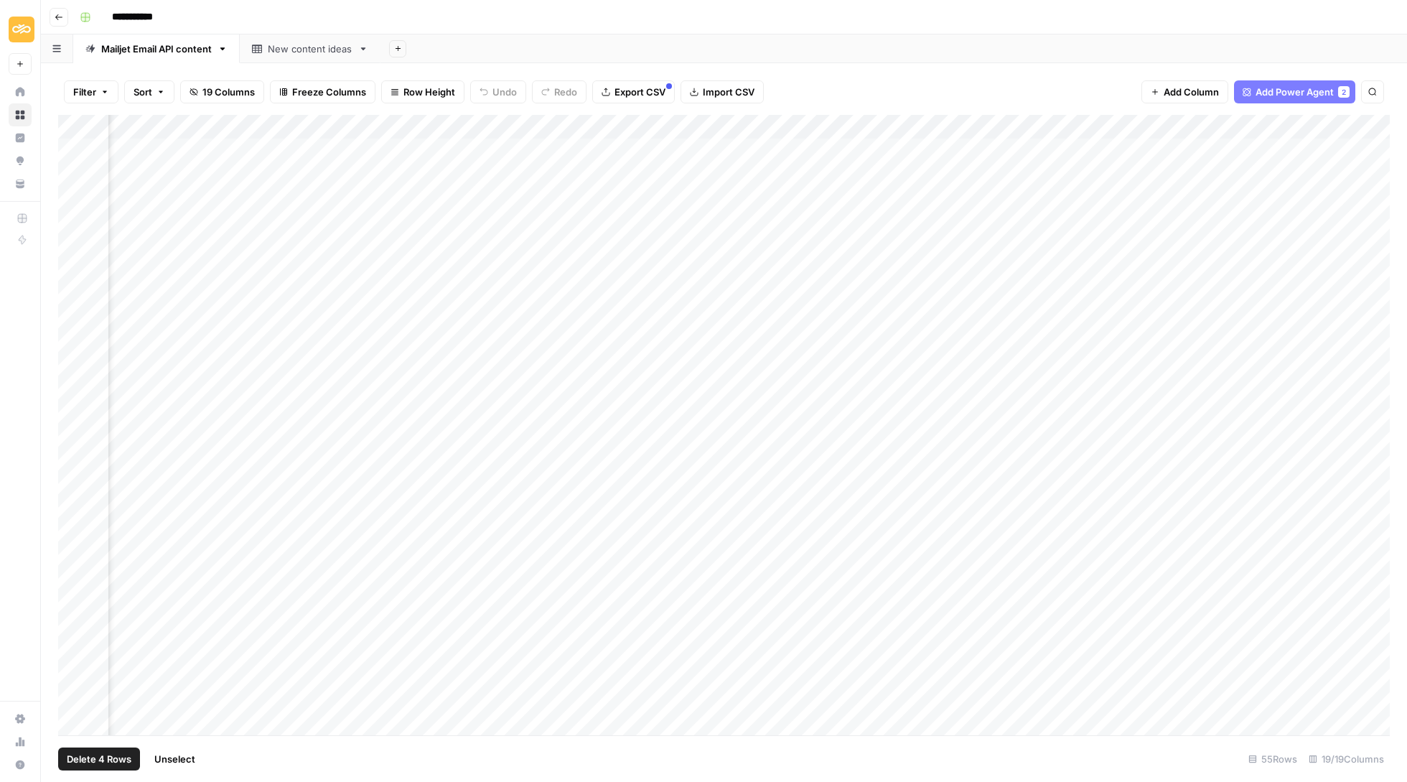
scroll to position [0, 1498]
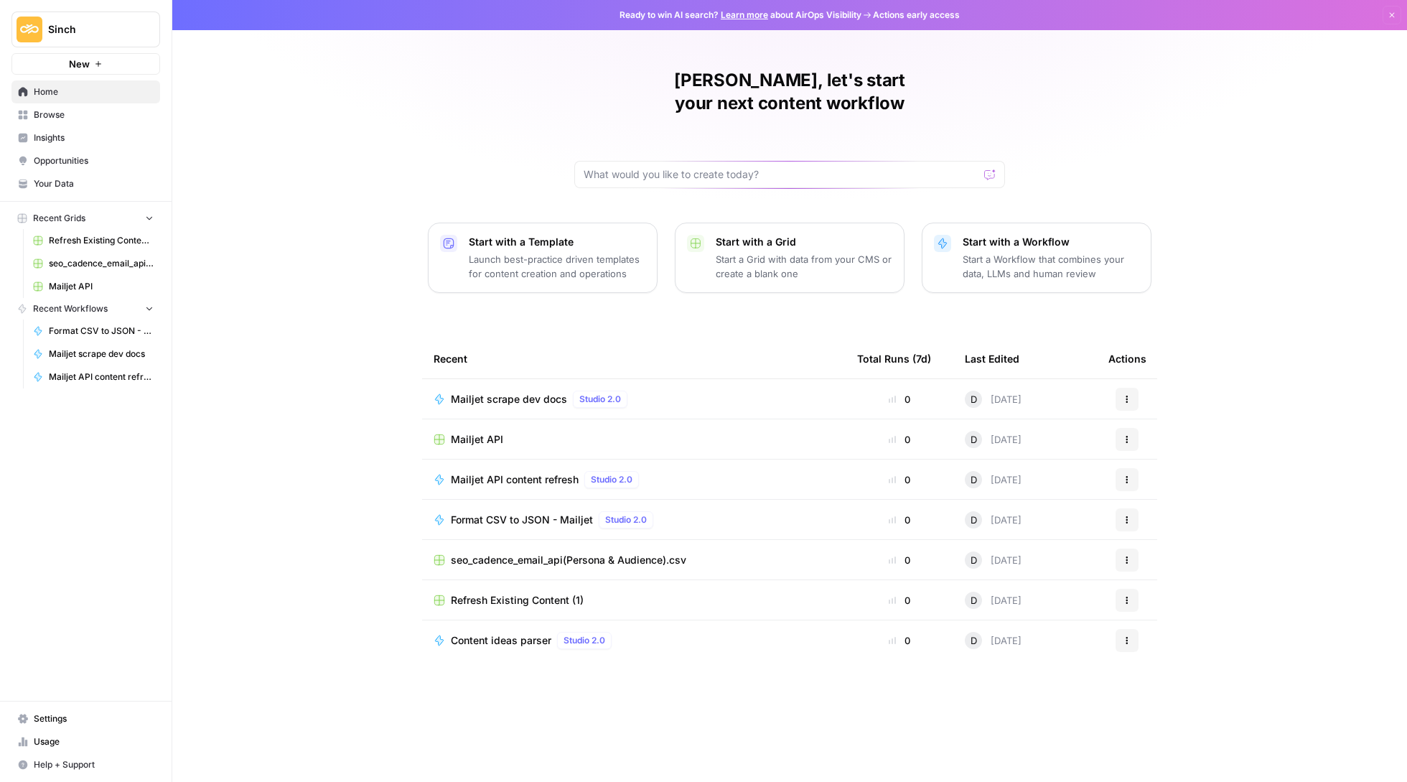
click at [495, 432] on span "Mailjet API" at bounding box center [477, 439] width 52 height 14
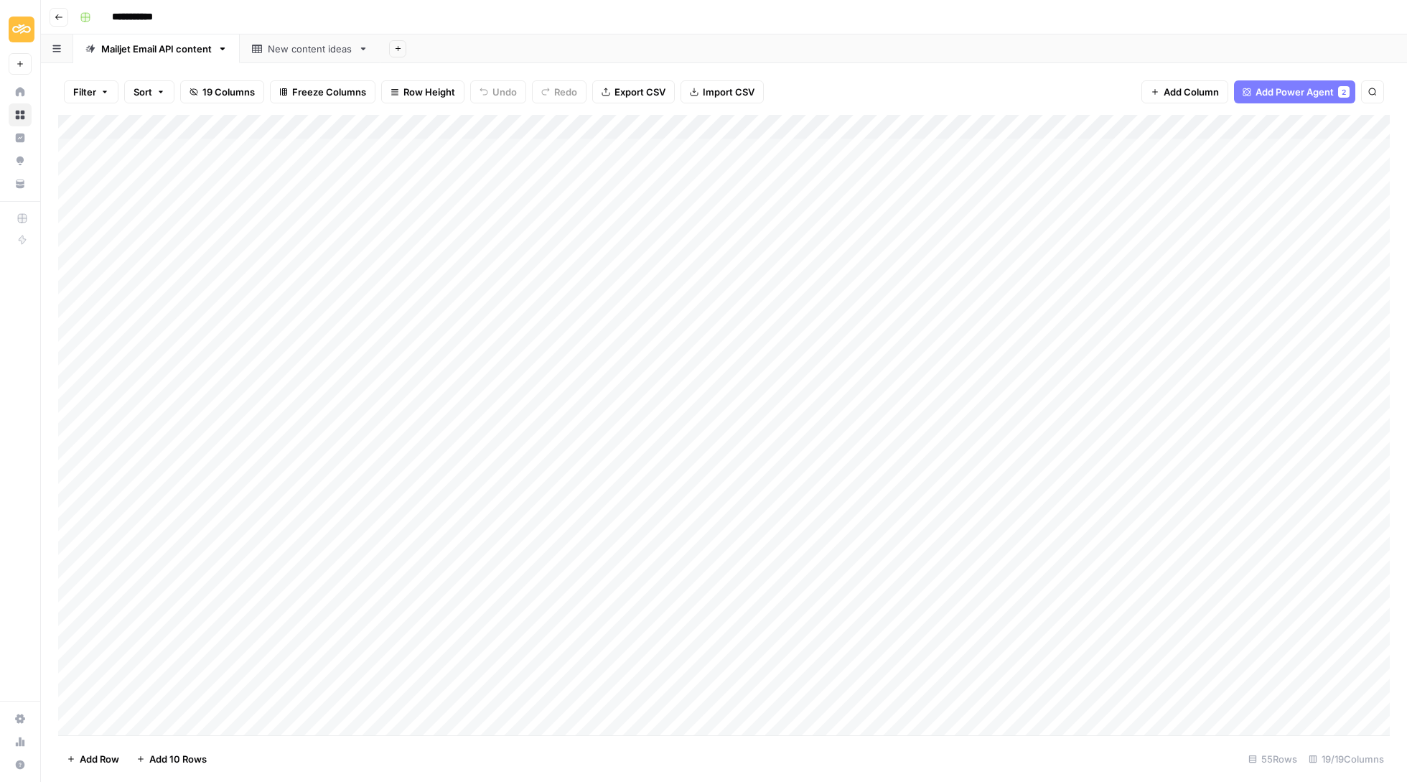
click at [348, 50] on div "New content ideas" at bounding box center [310, 49] width 85 height 14
click at [320, 149] on div "Add Column" at bounding box center [724, 391] width 1332 height 553
click at [320, 149] on textarea "**********" at bounding box center [293, 149] width 370 height 20
click at [791, 124] on span "Add Column" at bounding box center [784, 127] width 50 height 13
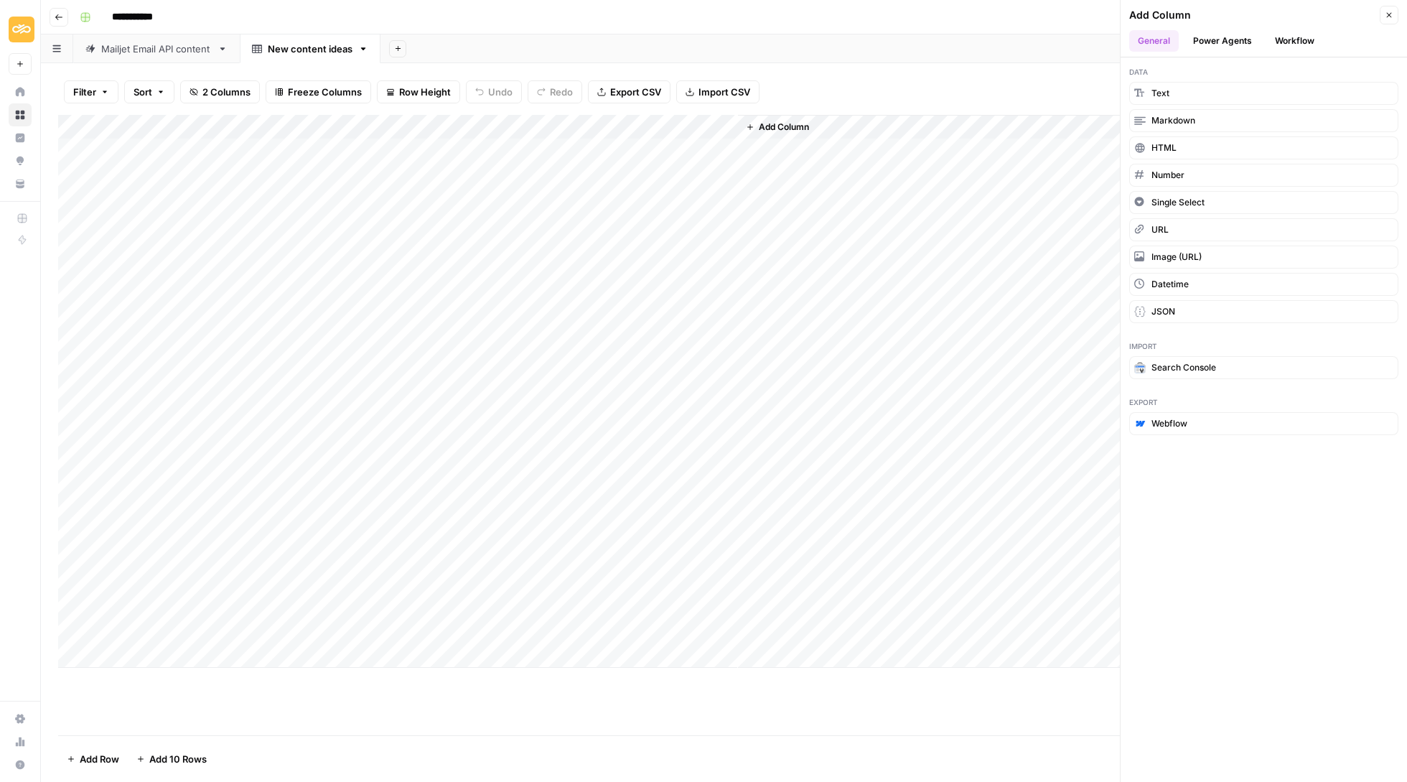
click at [1254, 37] on button "Power Agents" at bounding box center [1223, 41] width 76 height 22
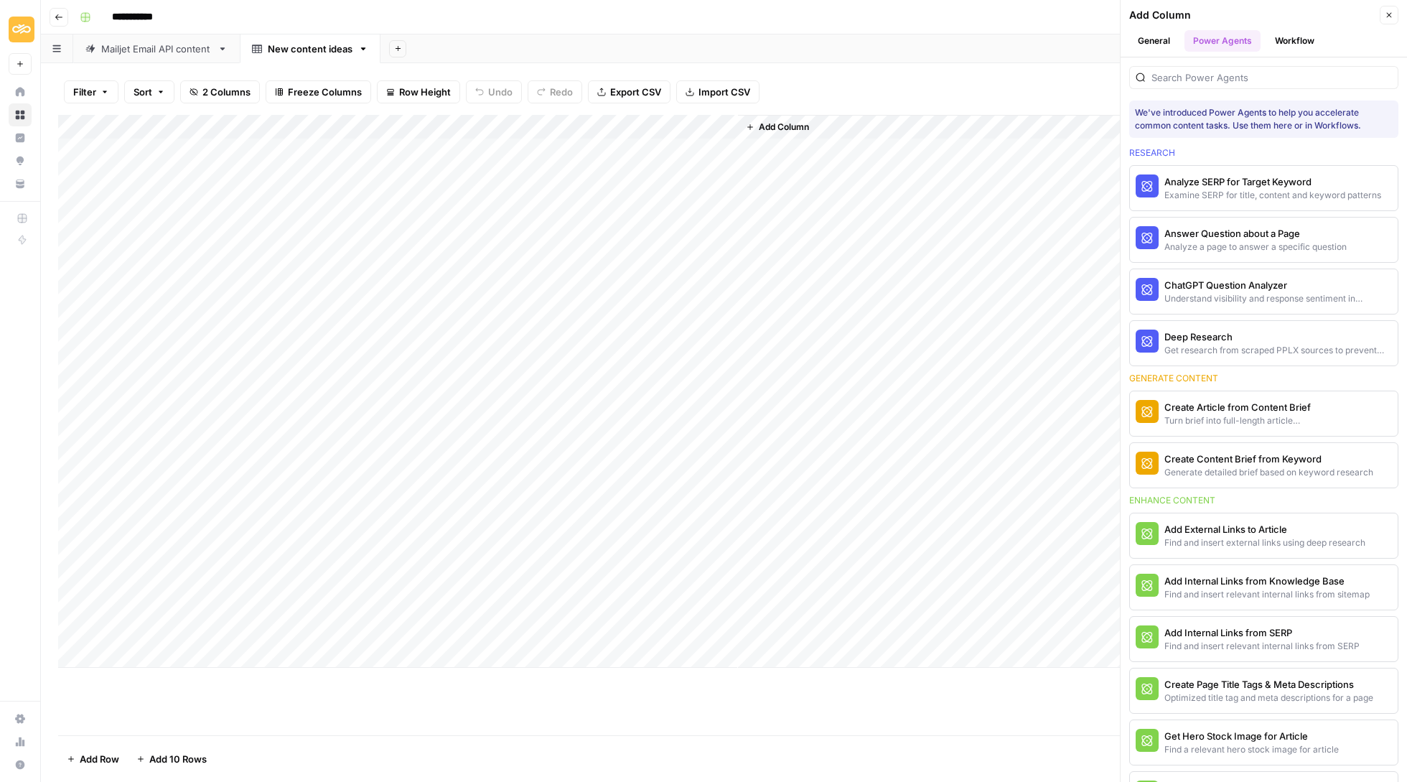
click at [1241, 351] on div "Get research from scraped PPLX sources to prevent source hallucination" at bounding box center [1279, 350] width 228 height 13
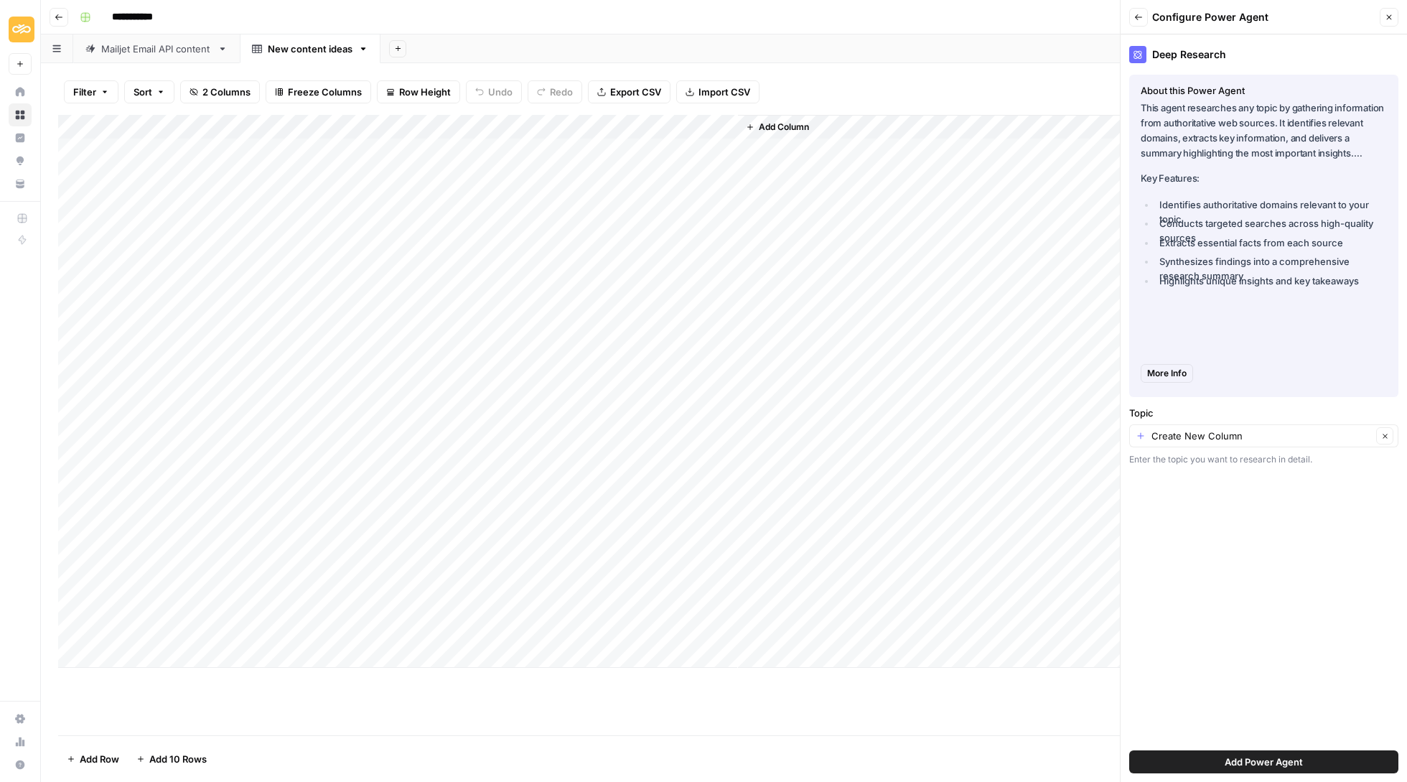
click at [1231, 445] on div "Create New Column Clear" at bounding box center [1263, 435] width 269 height 23
click at [1224, 512] on span "New content ideas" at bounding box center [1261, 516] width 239 height 14
type input "New content ideas"
click at [1259, 759] on span "Add Power Agent" at bounding box center [1264, 762] width 78 height 14
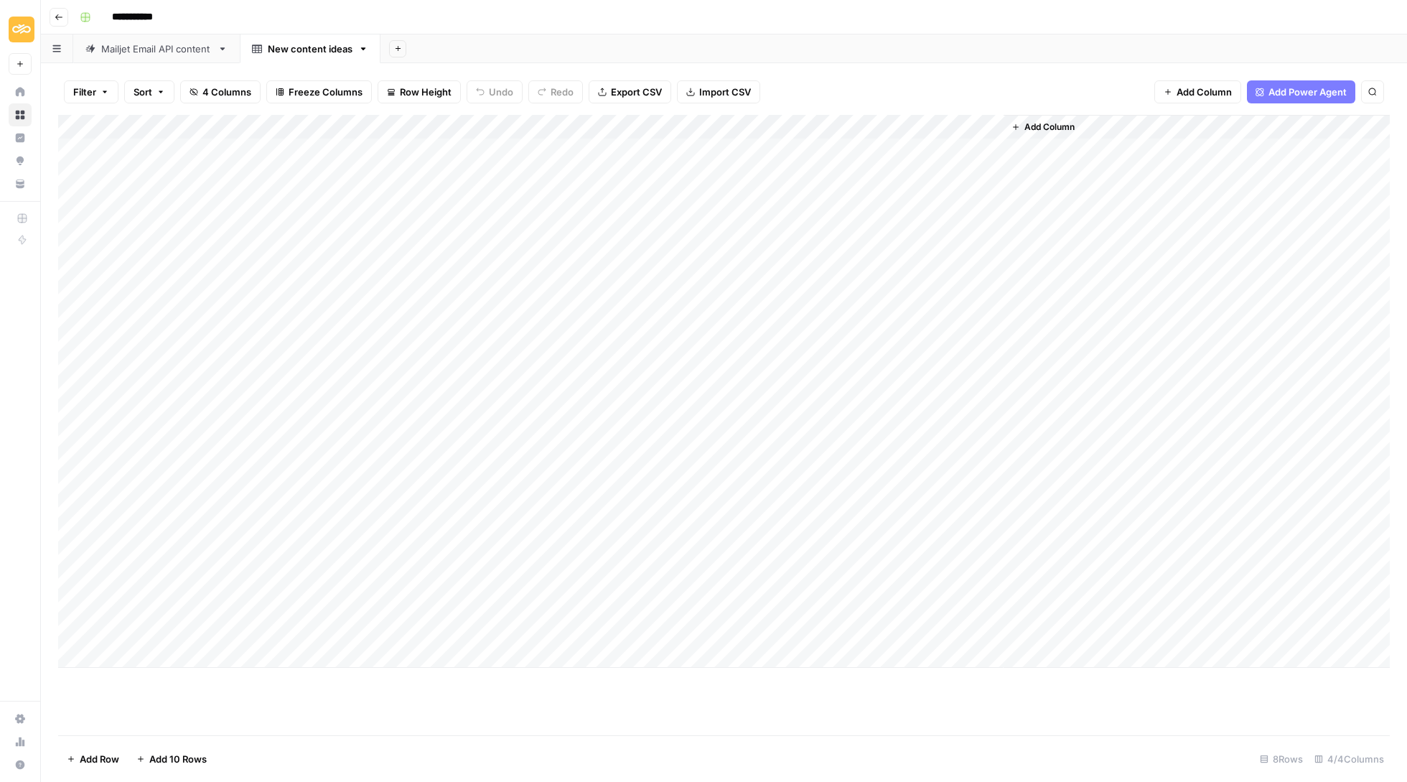
click at [806, 145] on div "Add Column" at bounding box center [724, 391] width 1332 height 553
click at [1064, 124] on span "Add Column" at bounding box center [1050, 127] width 50 height 13
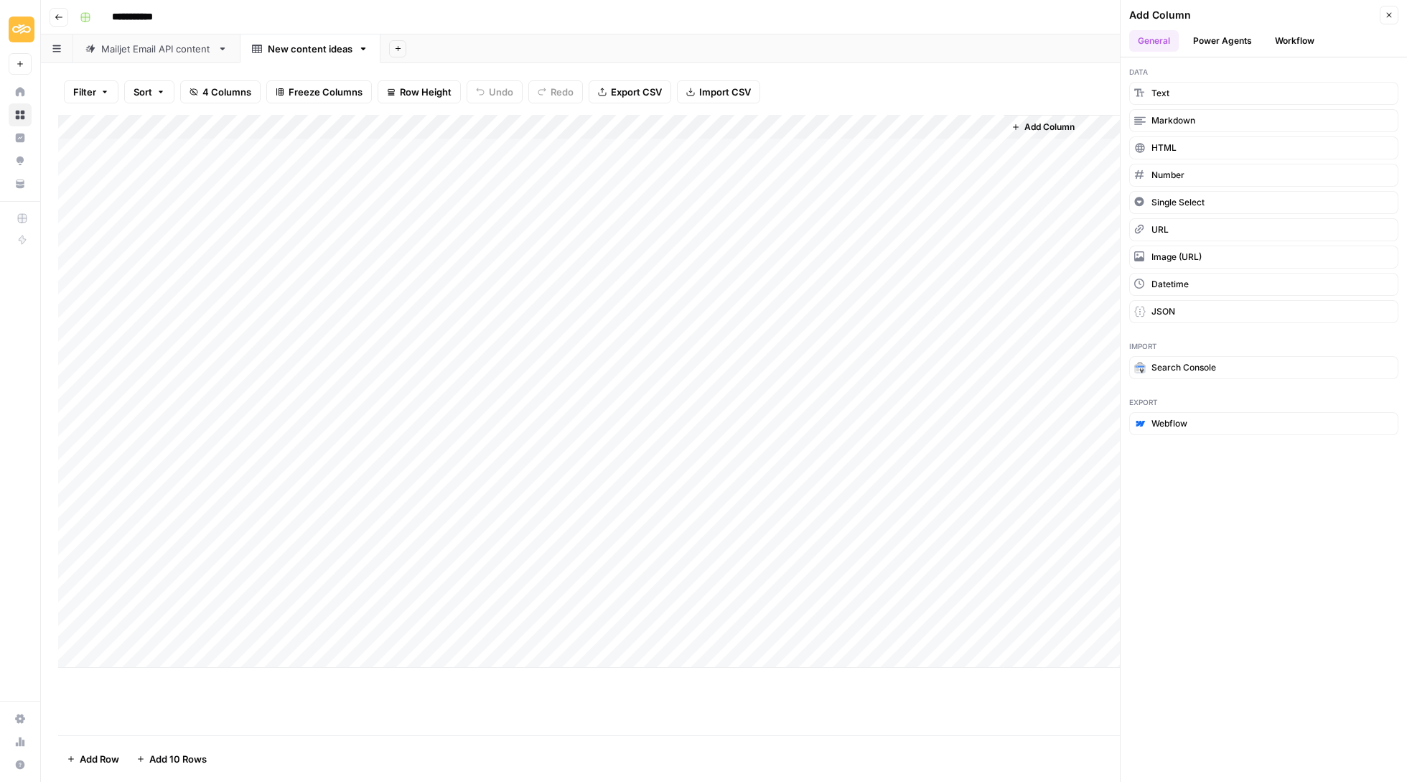
click at [1299, 44] on button "Workflow" at bounding box center [1295, 41] width 57 height 22
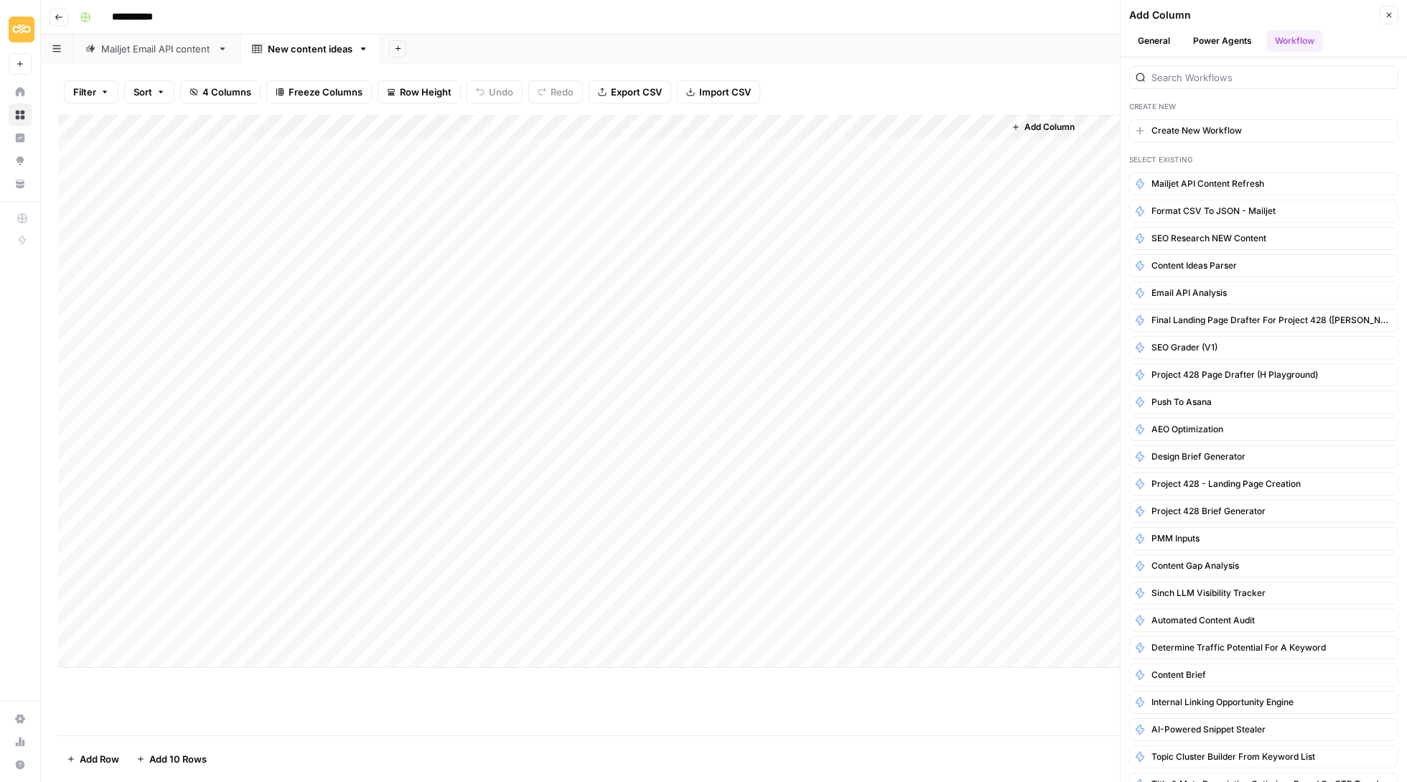
click at [1234, 29] on header "Add Column Close General Power Agents Workflow" at bounding box center [1264, 28] width 286 height 57
click at [1236, 39] on button "Power Agents" at bounding box center [1223, 41] width 76 height 22
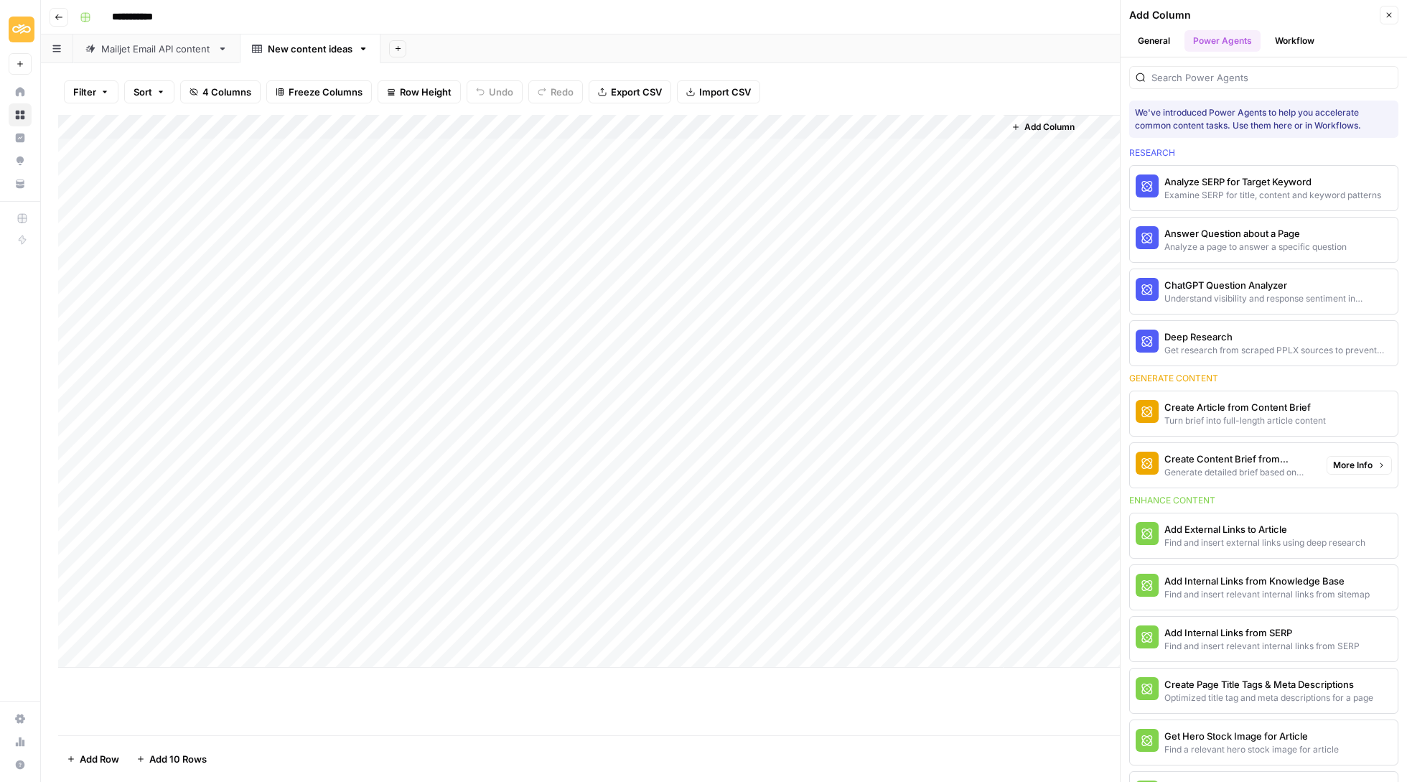
click at [1230, 466] on div "Generate detailed brief based on keyword research" at bounding box center [1240, 472] width 151 height 13
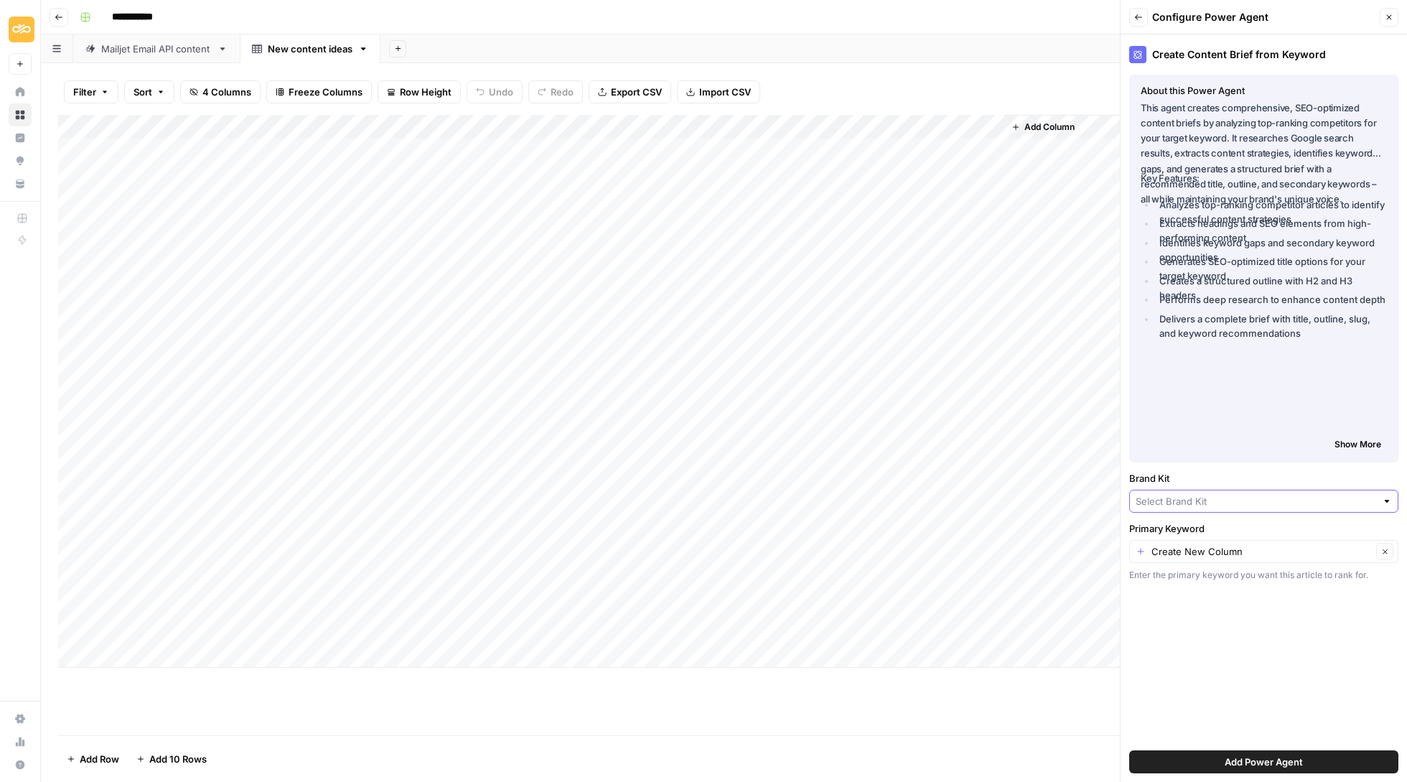
click at [1252, 498] on input "Brand Kit" at bounding box center [1256, 501] width 241 height 14
click at [1261, 480] on label "Brand Kit" at bounding box center [1263, 478] width 269 height 14
click at [1261, 494] on input "Brand Kit" at bounding box center [1256, 501] width 241 height 14
click at [1241, 562] on span "Sinch" at bounding box center [1261, 556] width 239 height 14
type input "Sinch"
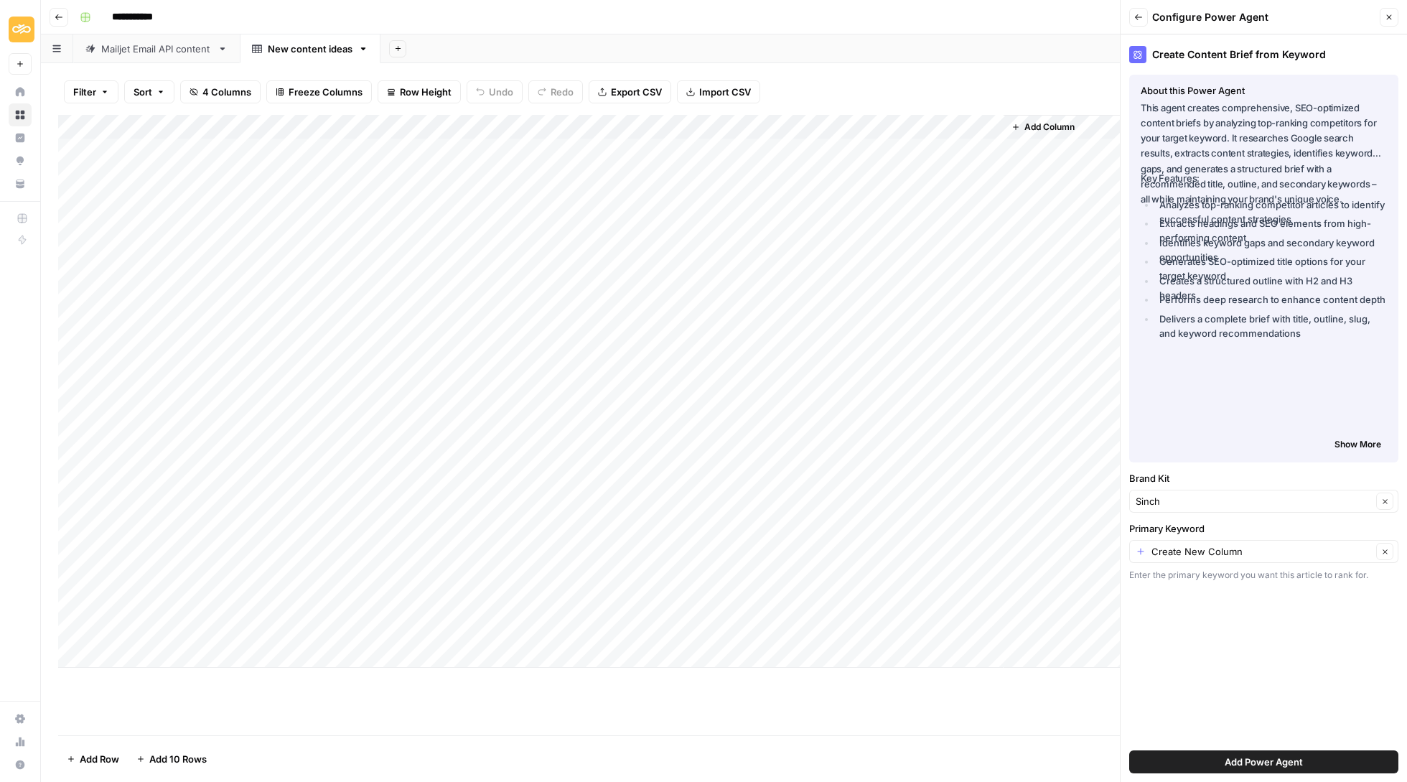
click at [1241, 536] on label "Primary Keyword" at bounding box center [1263, 528] width 269 height 14
click at [1241, 544] on input "Create New Column" at bounding box center [1262, 551] width 220 height 14
click at [1241, 558] on input "Primary Keyword" at bounding box center [1262, 551] width 220 height 14
click at [1231, 636] on span "New content ideas" at bounding box center [1261, 632] width 239 height 14
type input "New content ideas"
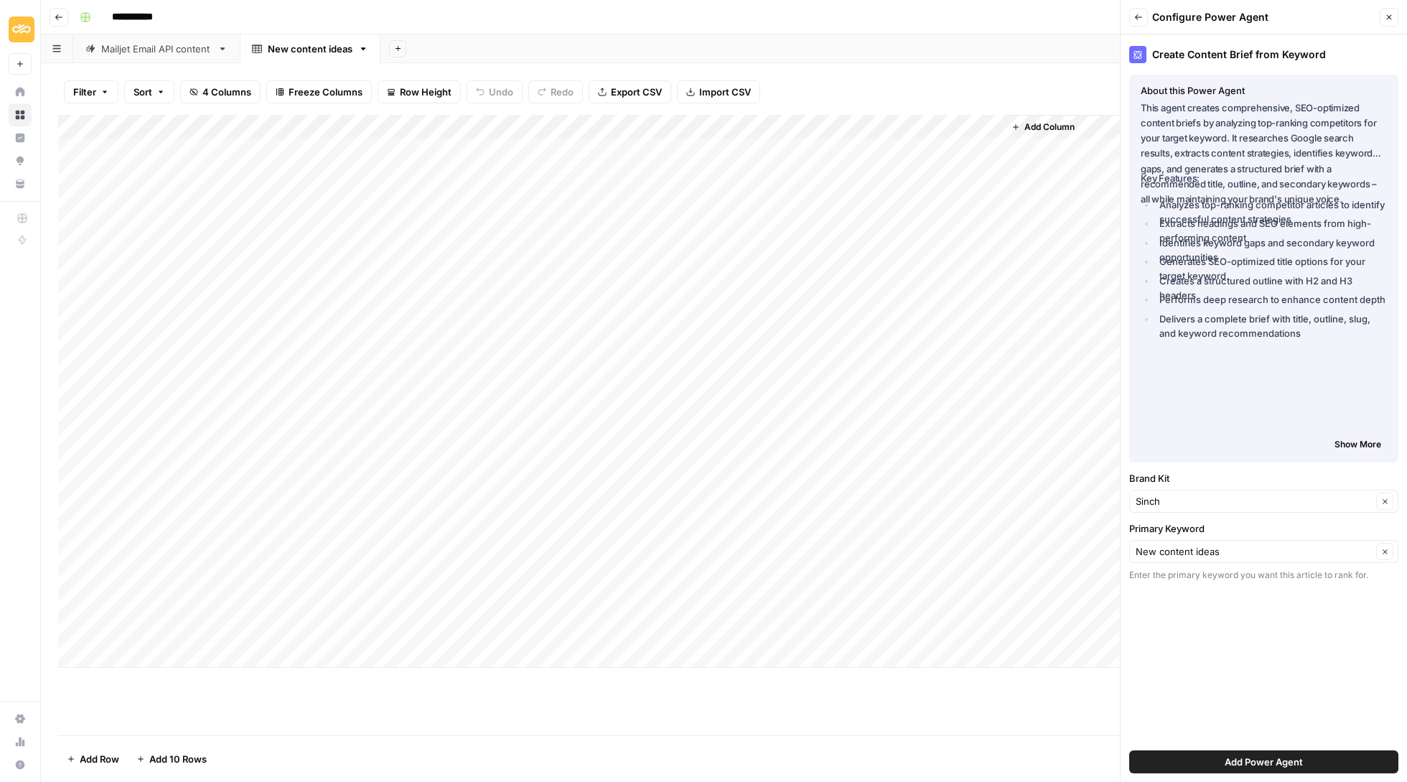
click at [1292, 773] on div "Add Power Agent" at bounding box center [1263, 762] width 269 height 40
click at [1273, 764] on span "Add Power Agent" at bounding box center [1264, 762] width 78 height 14
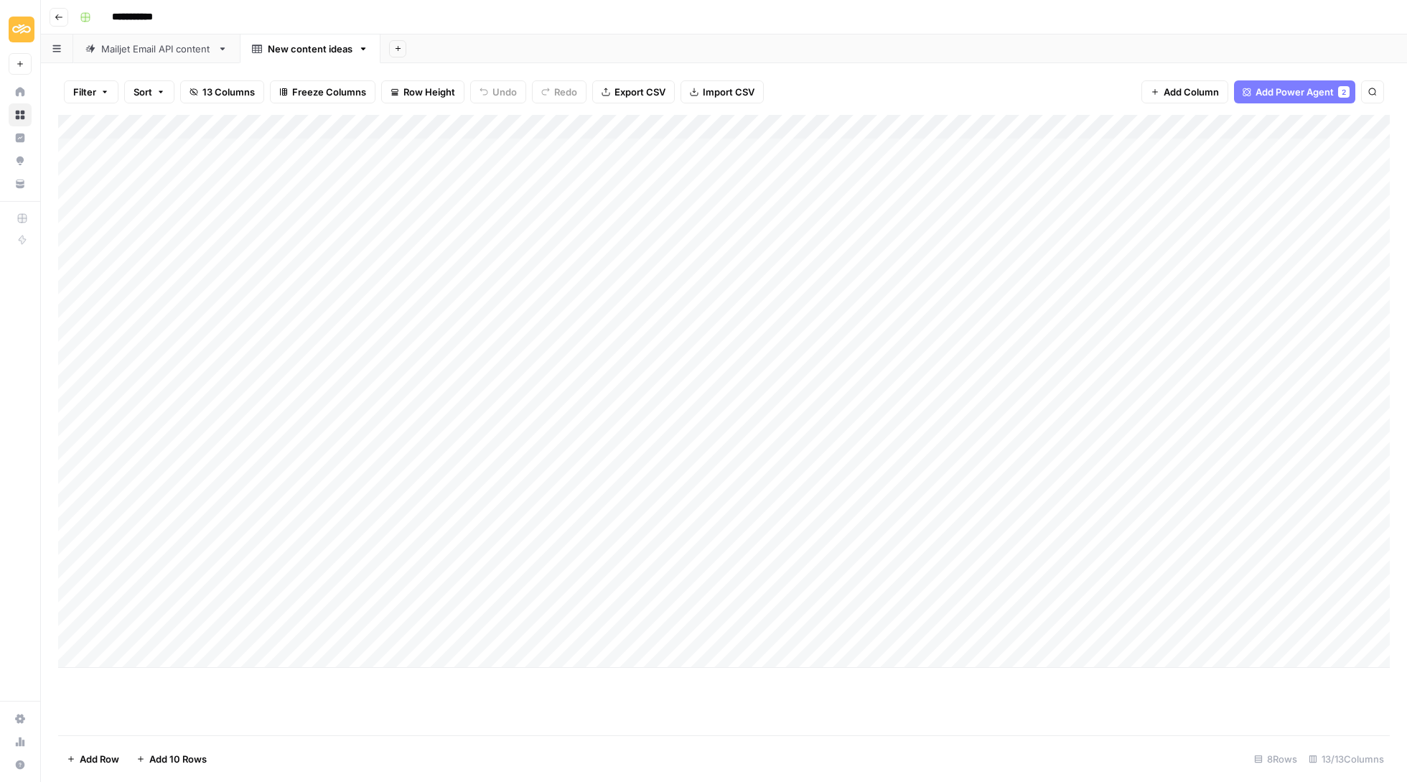
click at [1118, 147] on div "Add Column" at bounding box center [724, 391] width 1332 height 553
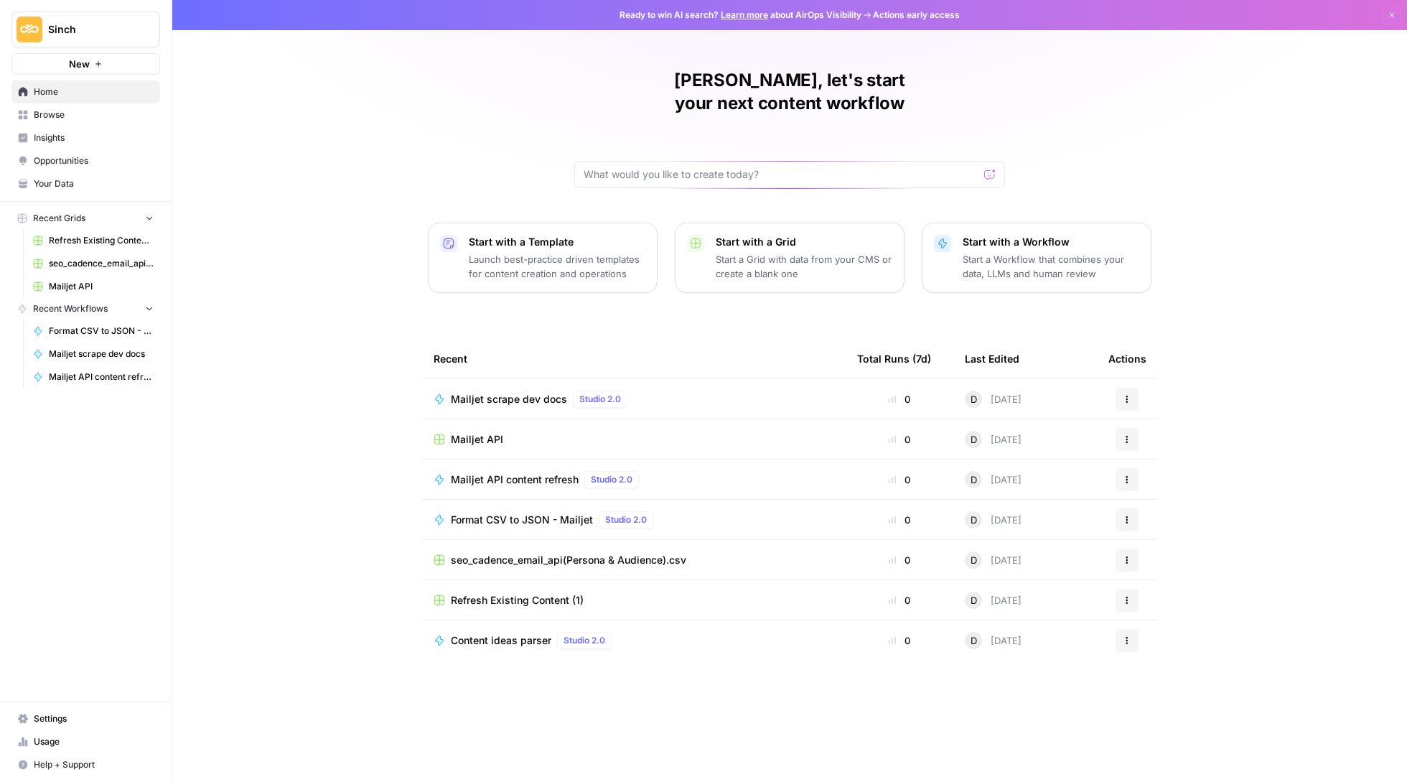
click at [541, 513] on span "Format CSV to JSON - Mailjet" at bounding box center [522, 520] width 142 height 14
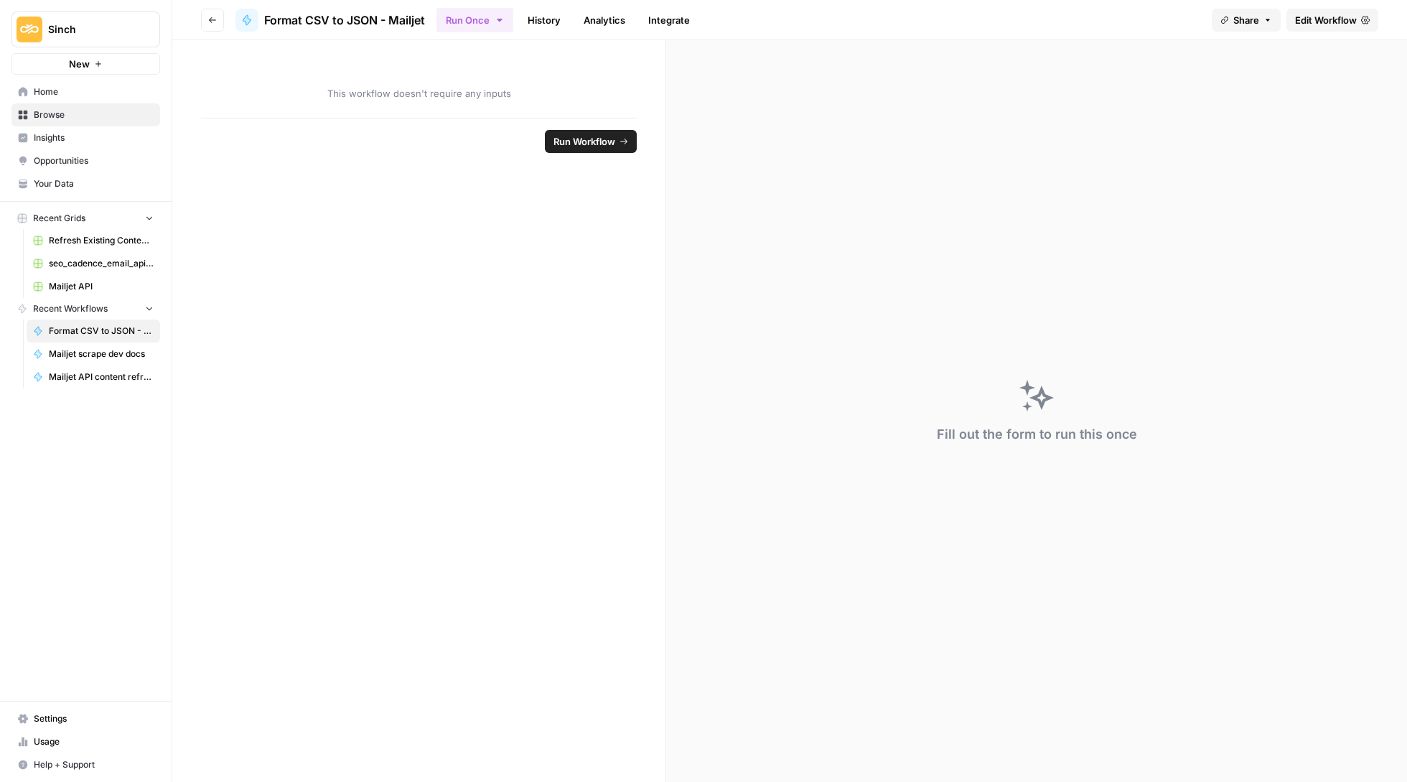
click at [1326, 6] on header "Go back Format CSV to JSON - Mailjet Run Once History Analytics Integrate Share…" at bounding box center [789, 20] width 1235 height 40
click at [569, 21] on link "History" at bounding box center [544, 20] width 50 height 23
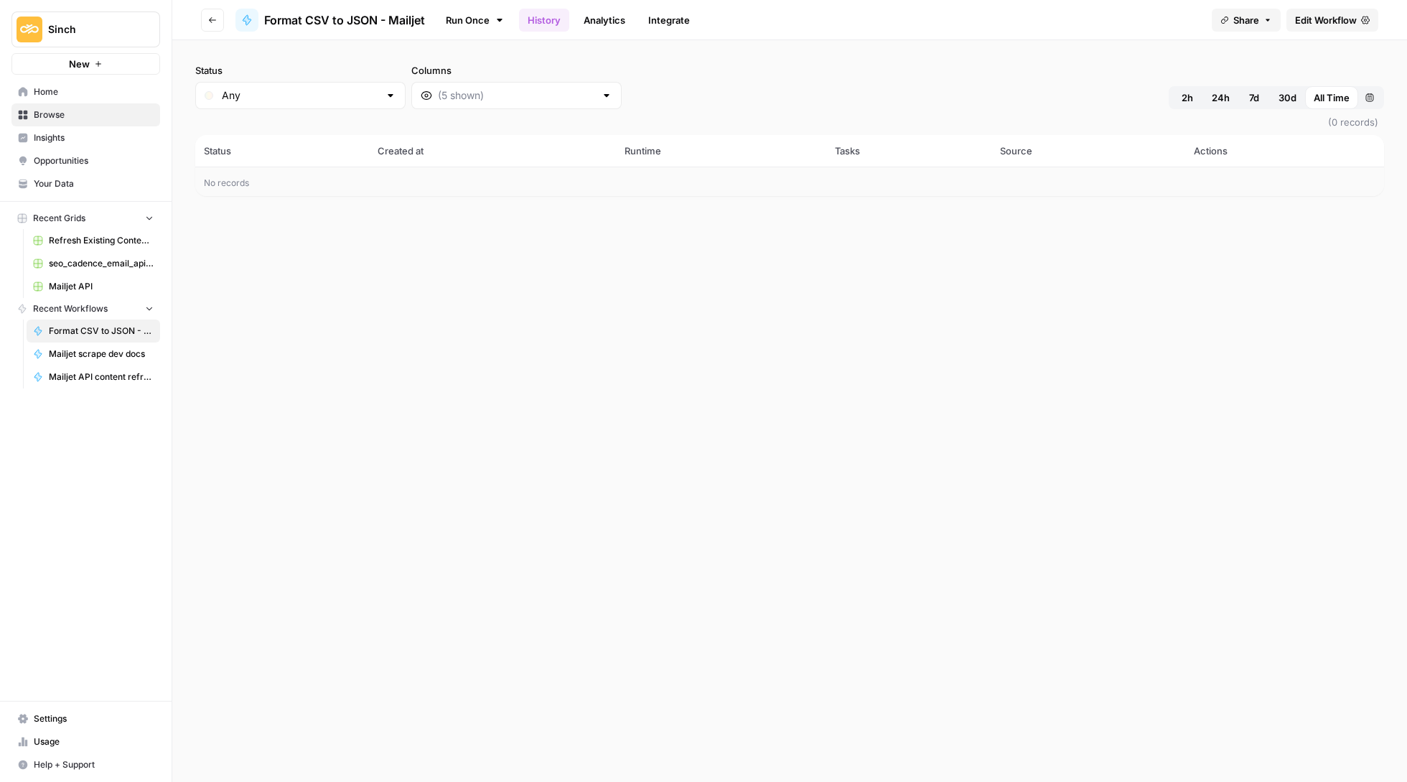
click at [695, 10] on link "Integrate" at bounding box center [669, 20] width 59 height 23
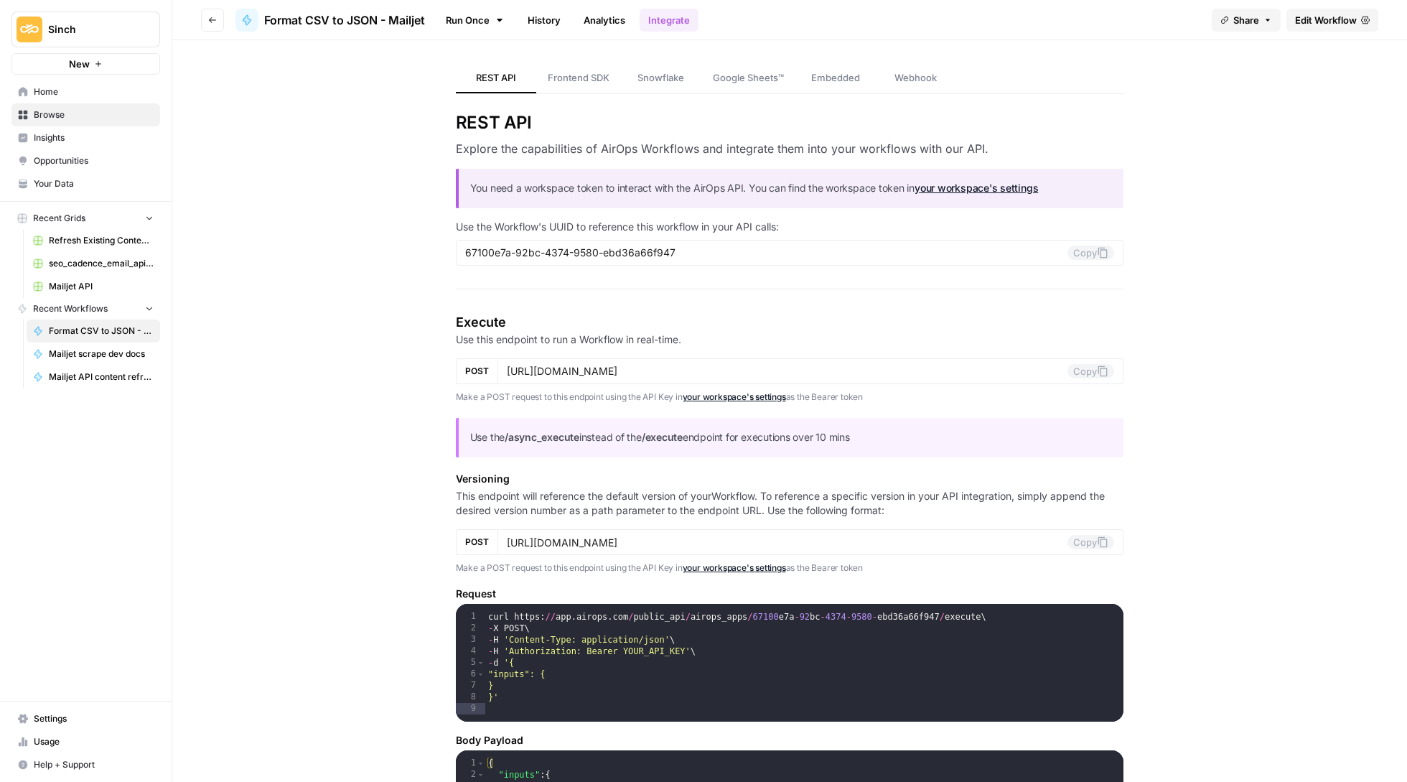
click at [1314, 14] on span "Edit Workflow" at bounding box center [1326, 20] width 62 height 14
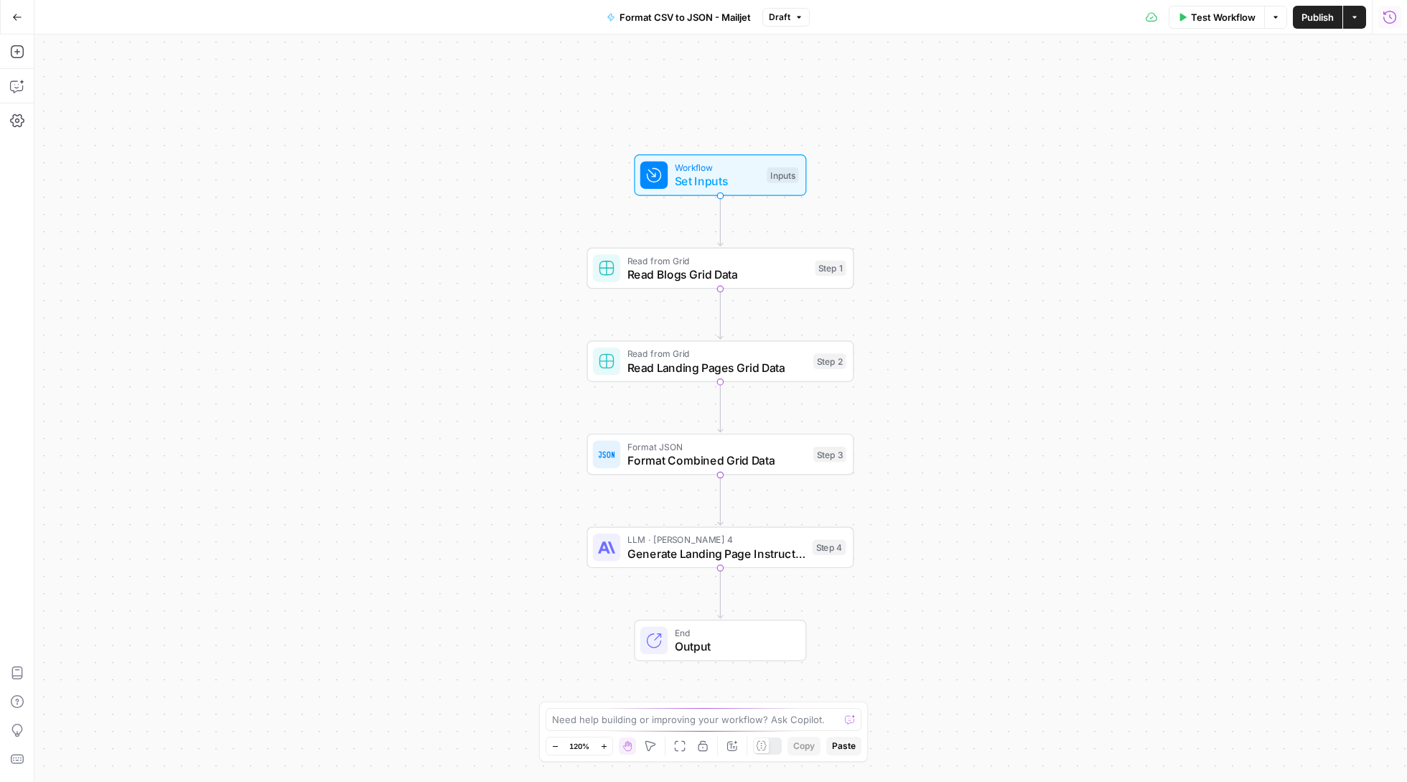
click at [1389, 17] on icon "button" at bounding box center [1390, 17] width 14 height 14
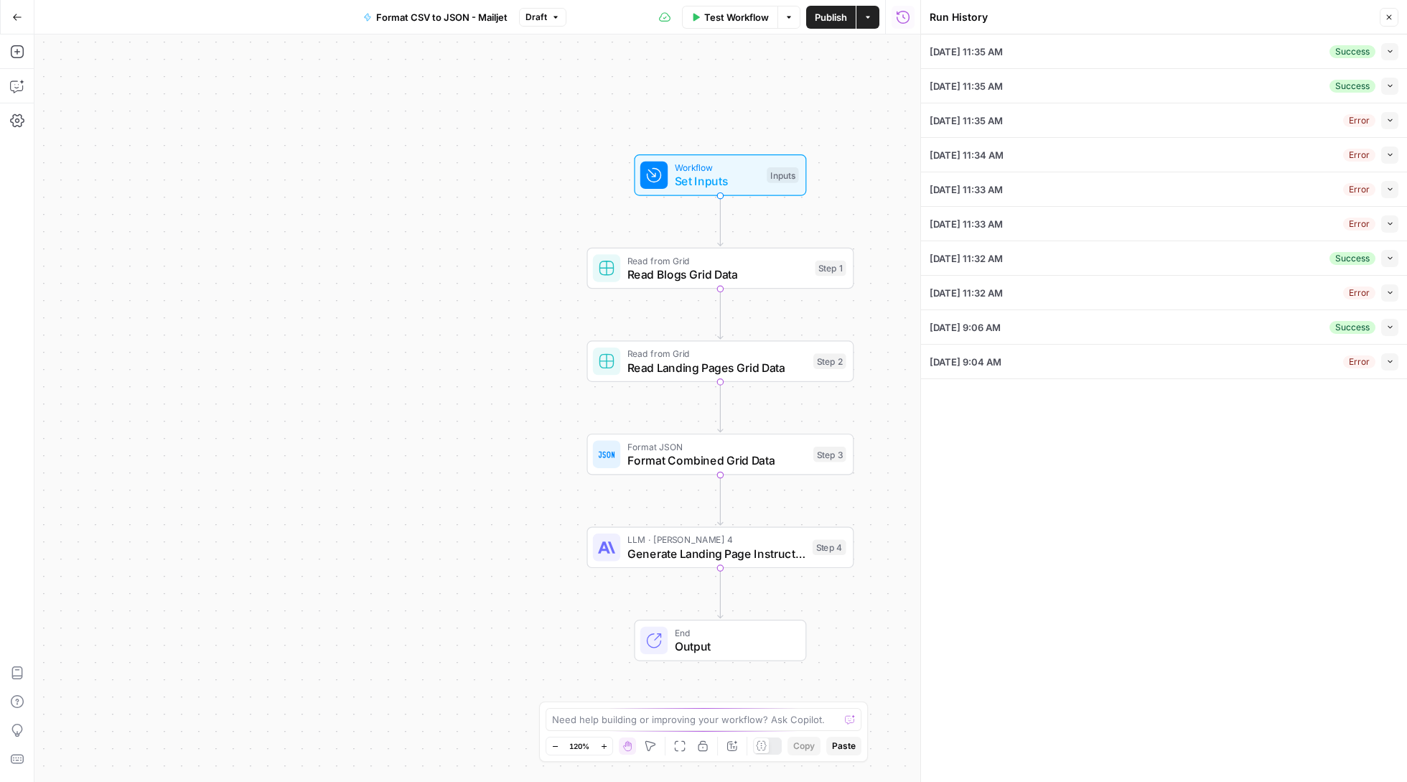
click at [1394, 46] on button "Collapse" at bounding box center [1390, 51] width 17 height 17
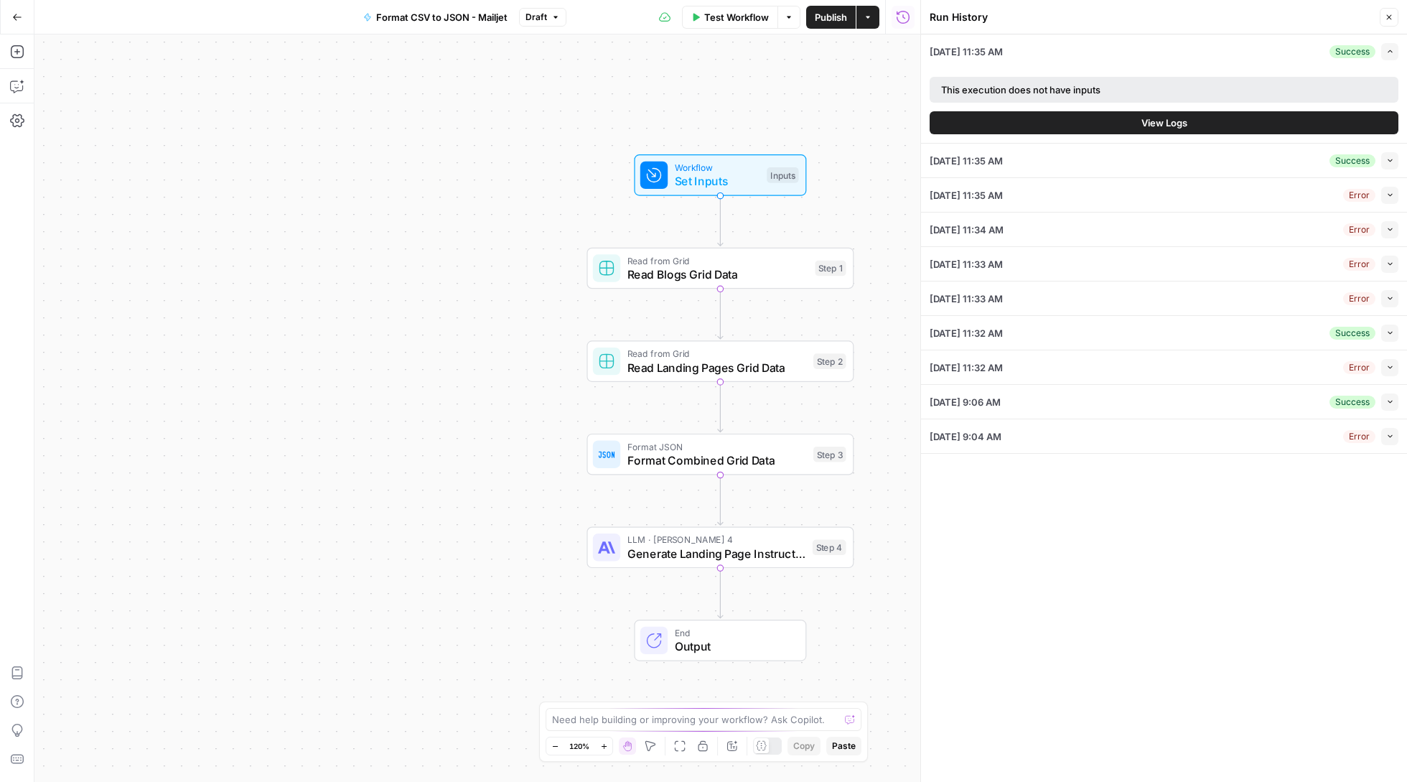
click at [1158, 121] on span "View Logs" at bounding box center [1165, 123] width 46 height 14
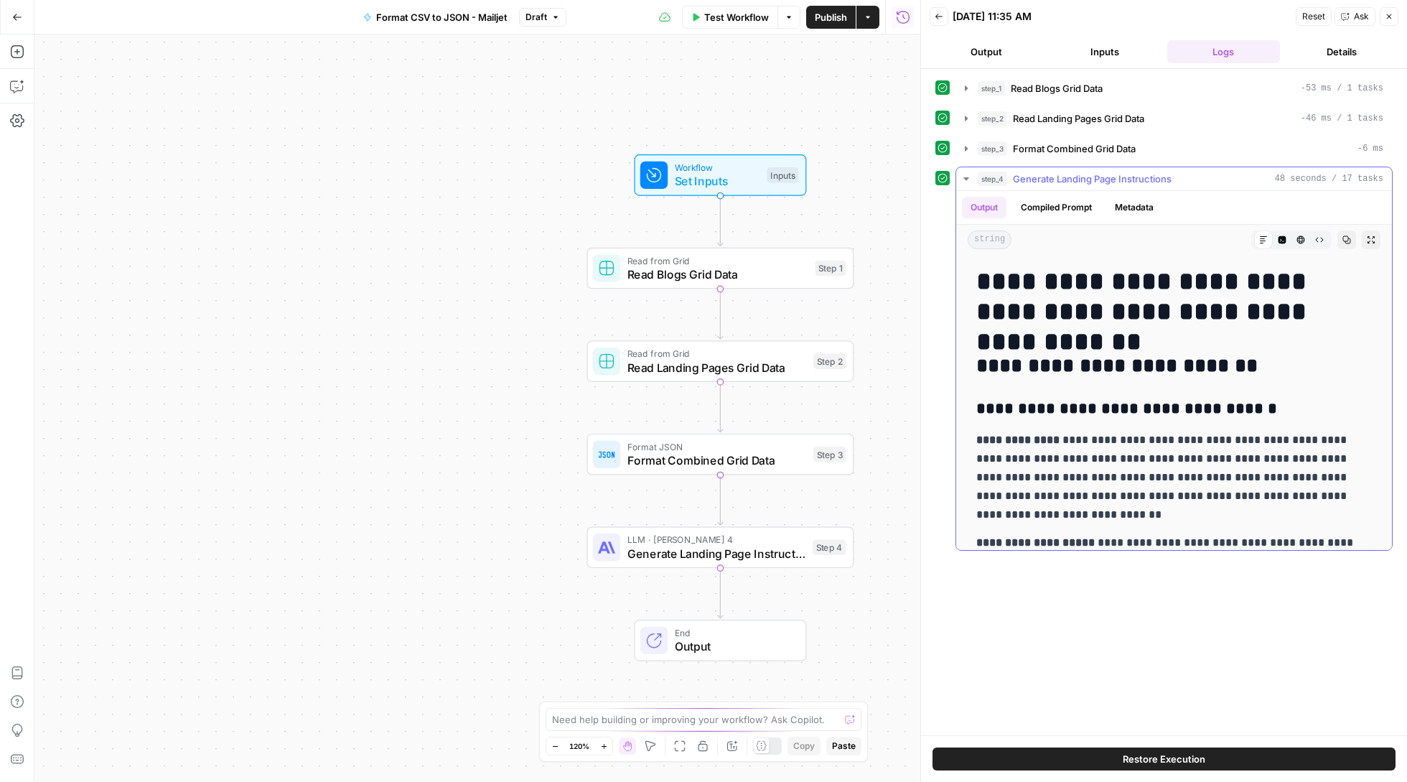
click at [1343, 243] on icon "button" at bounding box center [1347, 240] width 9 height 9
